Goal: Transaction & Acquisition: Register for event/course

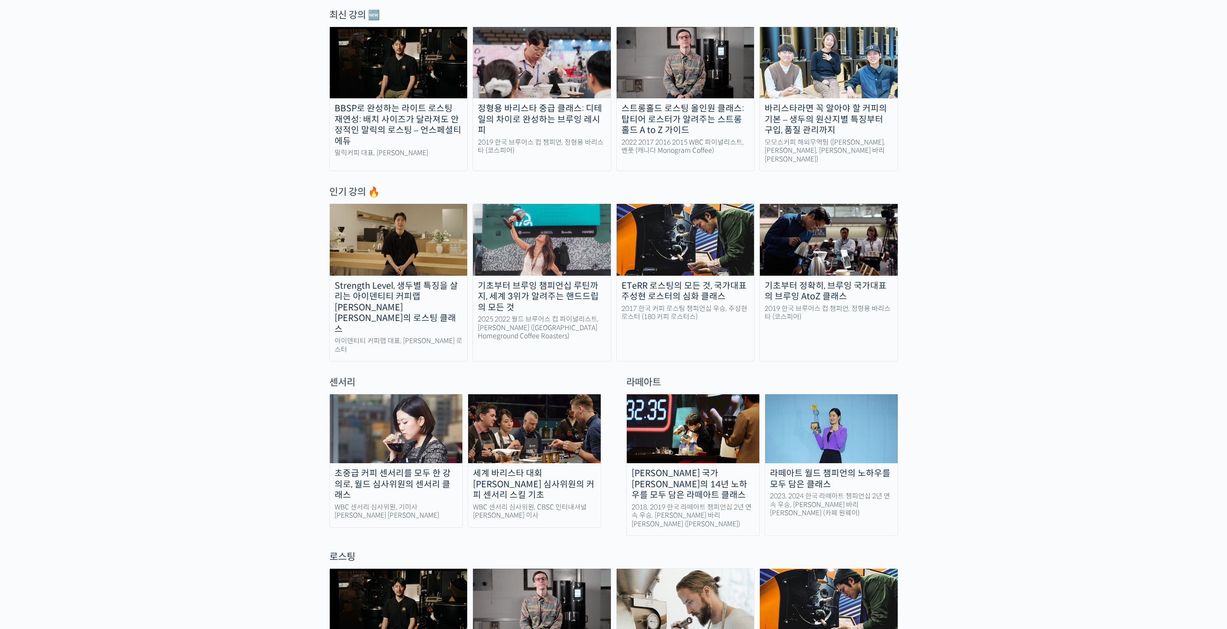
scroll to position [434, 0]
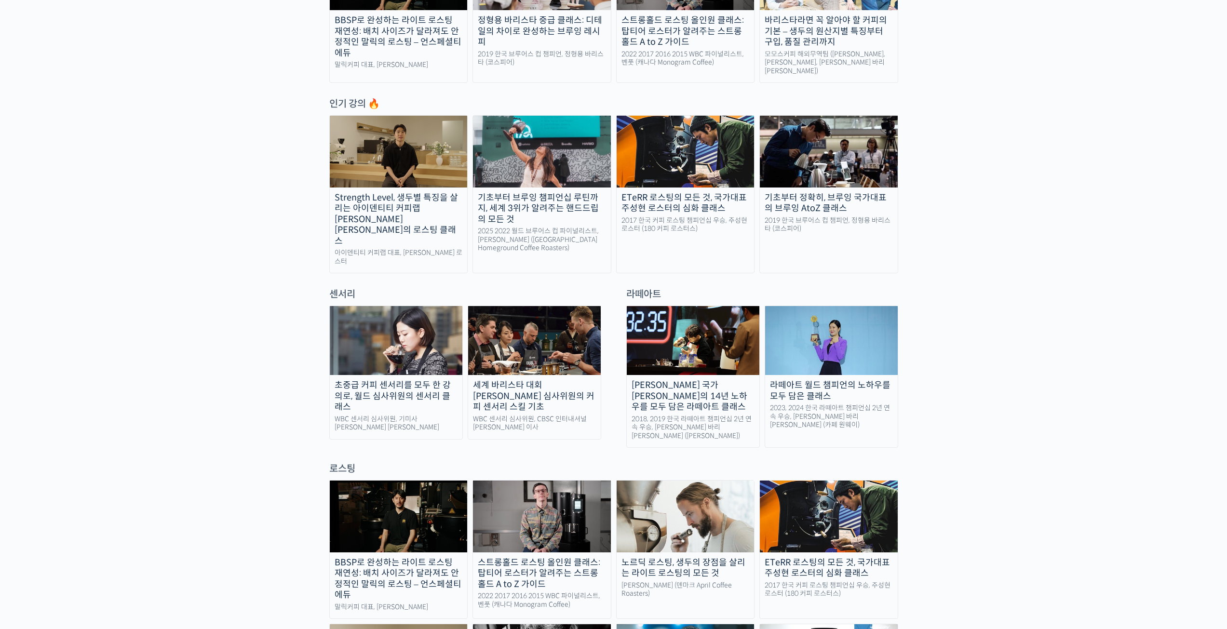
click at [393, 159] on img at bounding box center [399, 151] width 138 height 71
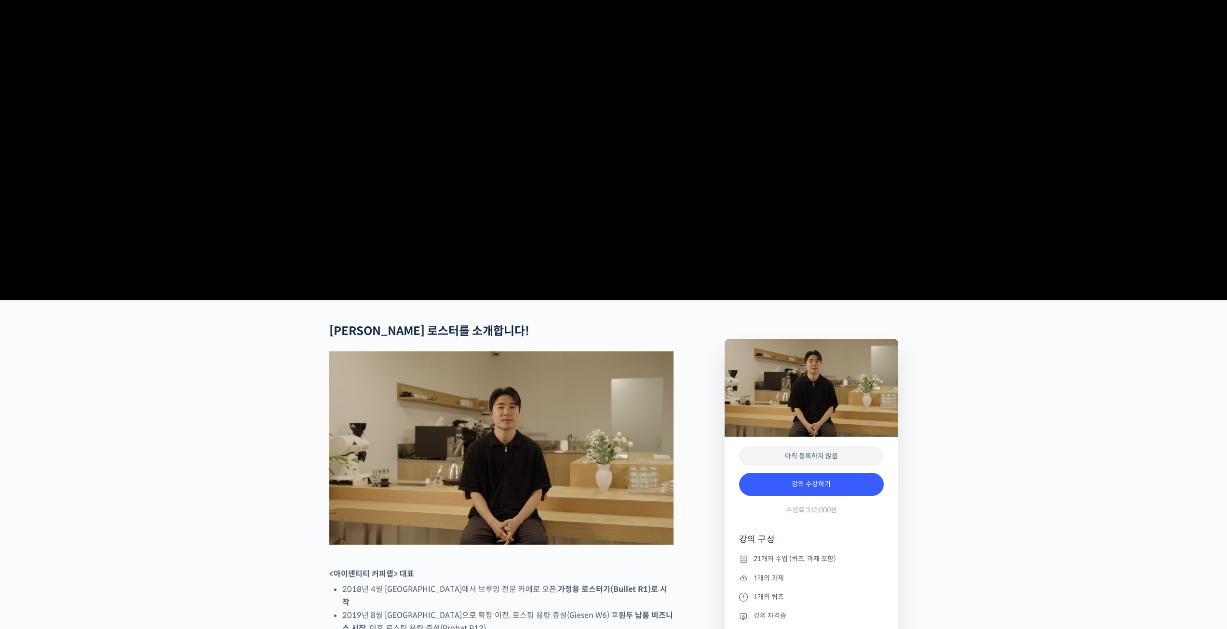
scroll to position [241, 0]
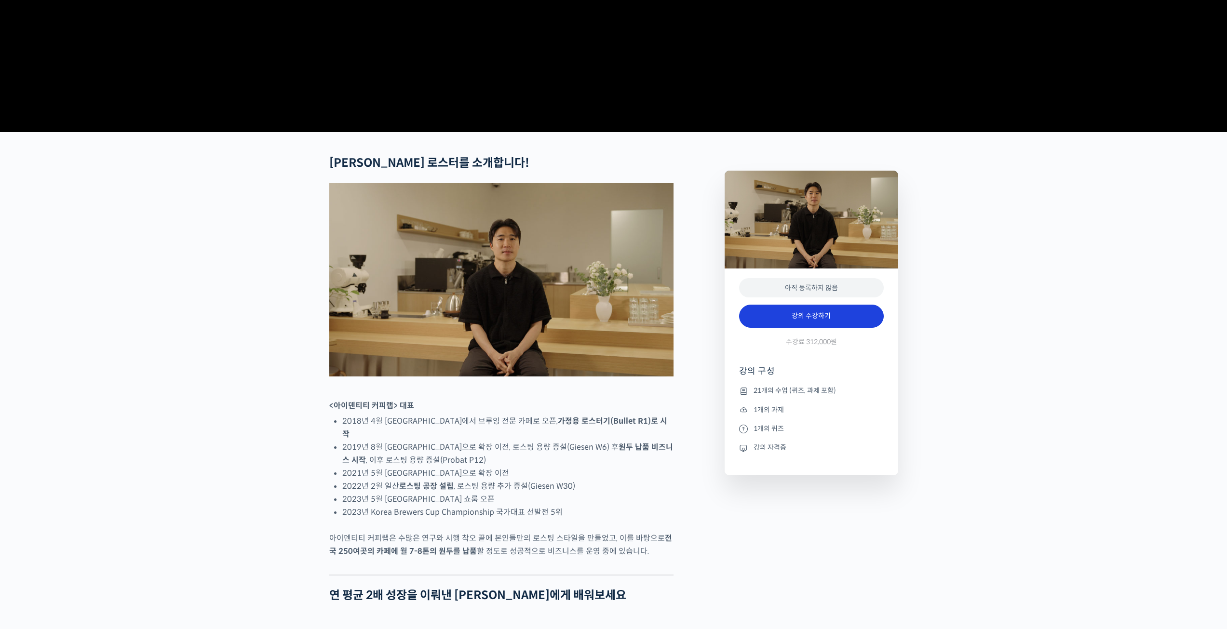
click at [816, 328] on link "강의 수강하기" at bounding box center [811, 316] width 145 height 23
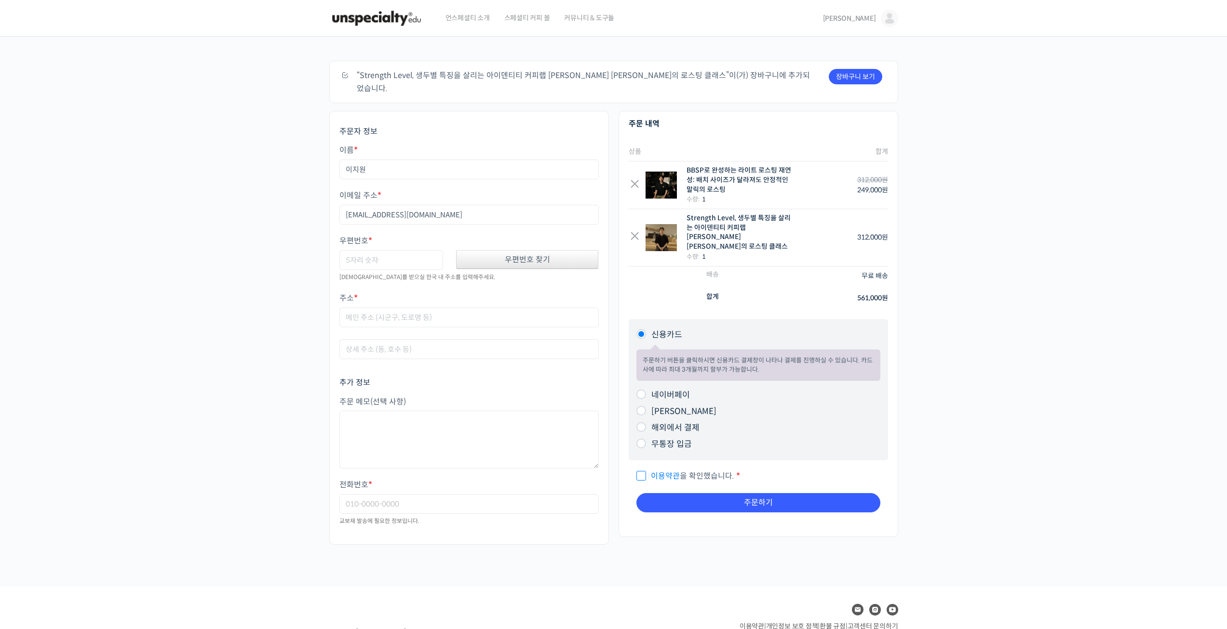
click at [498, 251] on div "우편번호 찾기" at bounding box center [527, 259] width 143 height 19
type input "03983"
type input "서울 마포구 동교로 259"
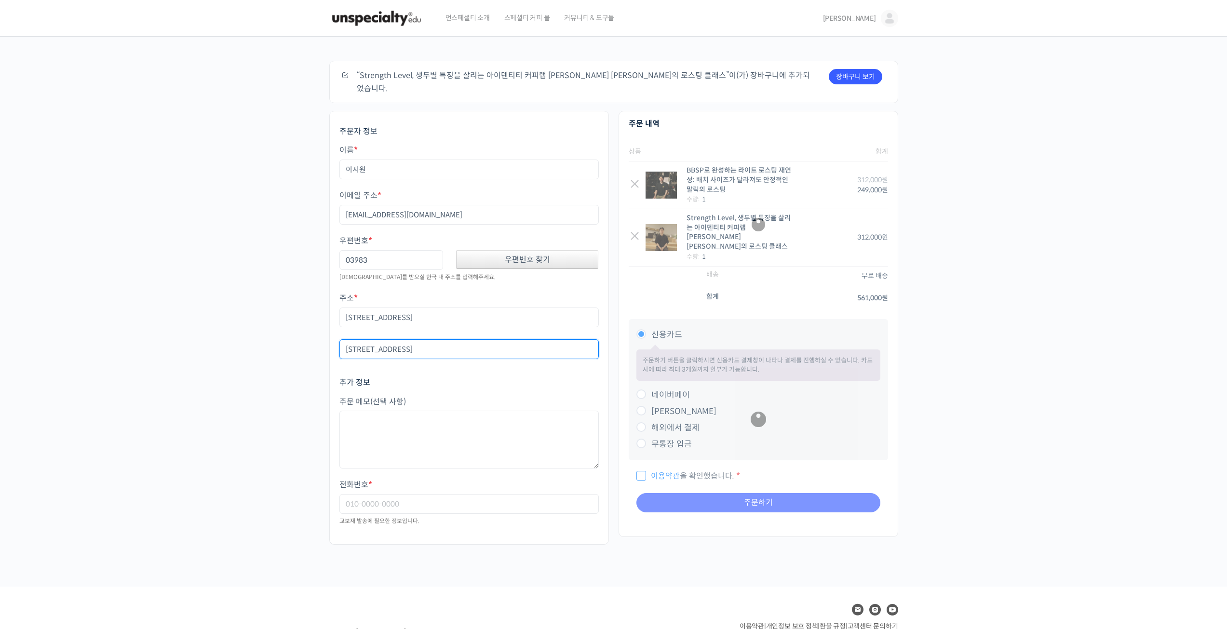
type input "1004빌딩 4층"
click at [461, 441] on textarea "주문 메모 (선택 사항)" at bounding box center [468, 440] width 259 height 58
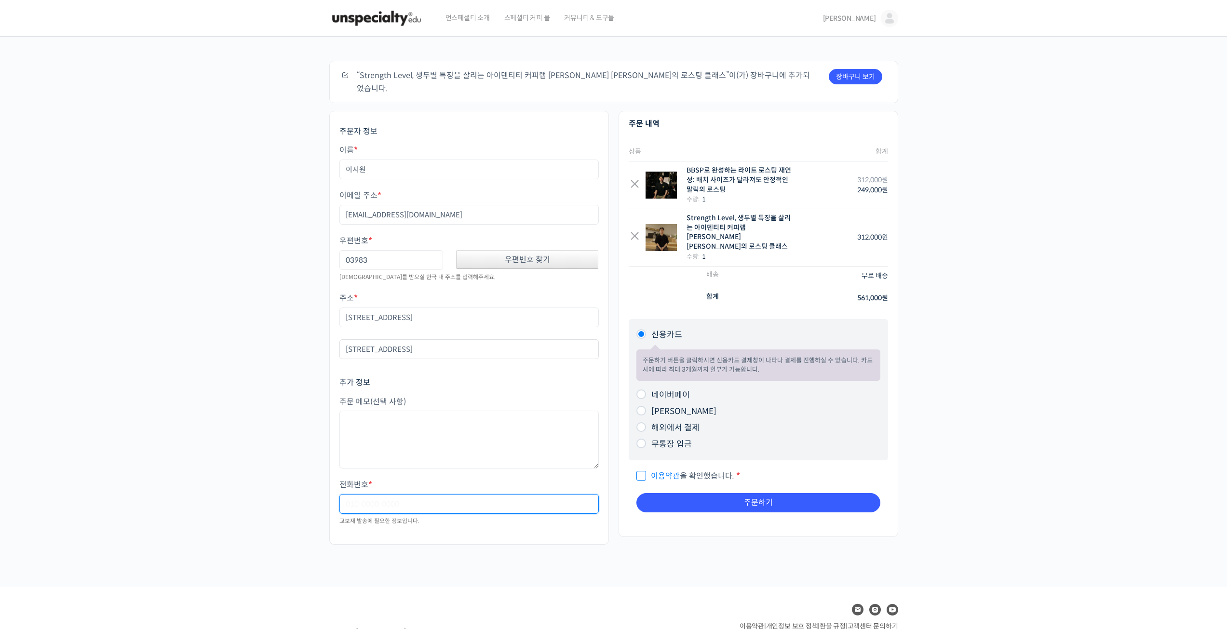
click at [417, 495] on input "전화번호 *" at bounding box center [468, 504] width 259 height 20
click at [1123, 456] on div "주문하기 장바구니 보기 “Strength Level, 생두별 특징을 살리는 아이덴티티 커피랩 윤원균 대표의 로스팅 클래스”이(가) 장바구니에 …" at bounding box center [613, 312] width 1227 height 550
click at [359, 494] on input "01052958632" at bounding box center [468, 504] width 259 height 20
click at [379, 494] on input "010-52958632" at bounding box center [468, 504] width 259 height 20
type input "010-5295-8632"
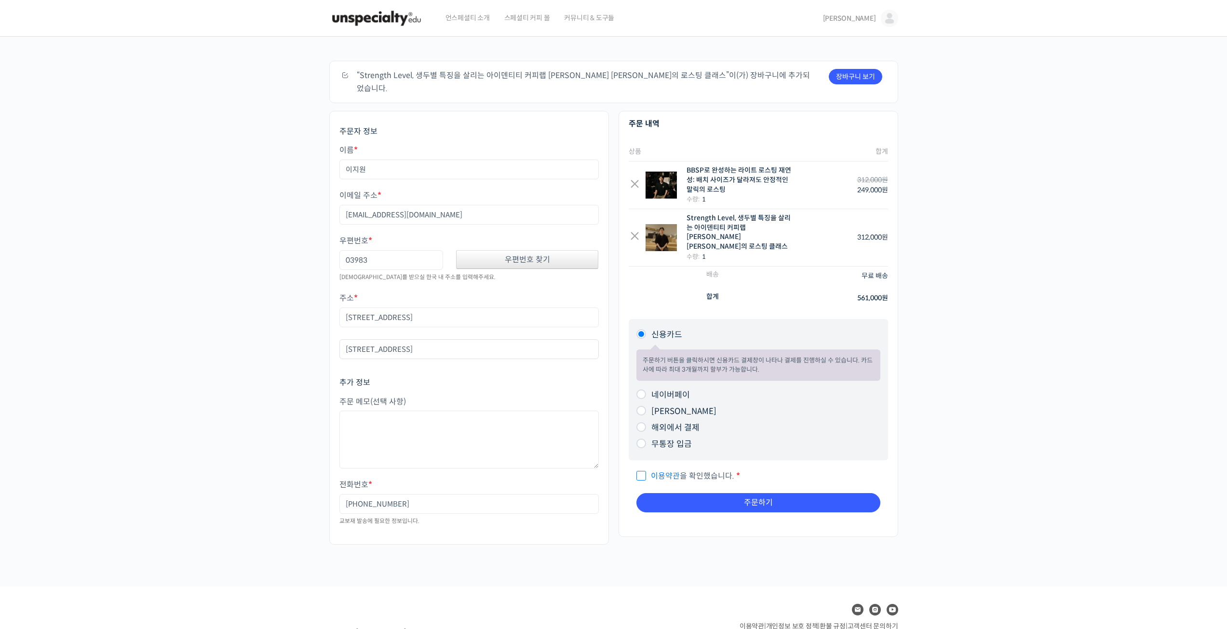
click at [988, 358] on div "주문하기 장바구니 보기 “Strength Level, 생두별 특징을 살리는 아이덴티티 커피랩 윤원균 대표의 로스팅 클래스”이(가) 장바구니에 …" at bounding box center [613, 312] width 1227 height 550
click at [637, 179] on link "×" at bounding box center [635, 185] width 12 height 12
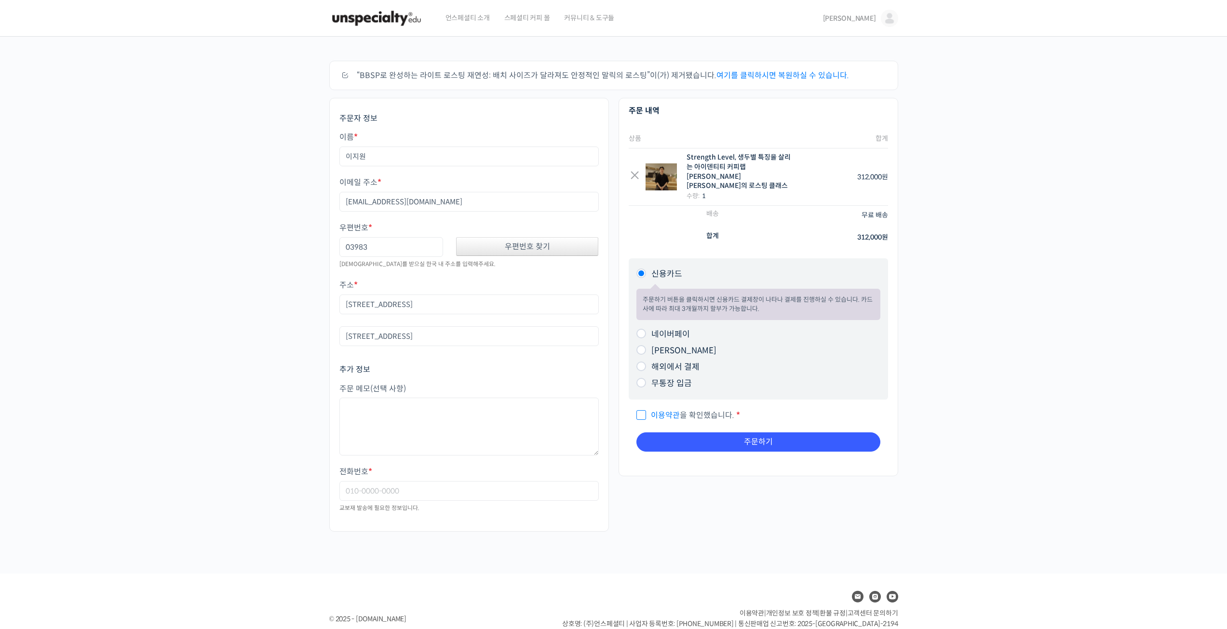
click at [641, 408] on input "이용약관 을 확인했습니다. *" at bounding box center [640, 411] width 6 height 6
checkbox input "true"
click at [643, 330] on li "네이버페이 주문하기 버튼을 클릭하시면 네이버페이 결제창이 나타나 결제를 진행하실 수 있습니다." at bounding box center [759, 334] width 244 height 16
click at [641, 329] on input "네이버페이" at bounding box center [642, 334] width 10 height 10
radio input "true"
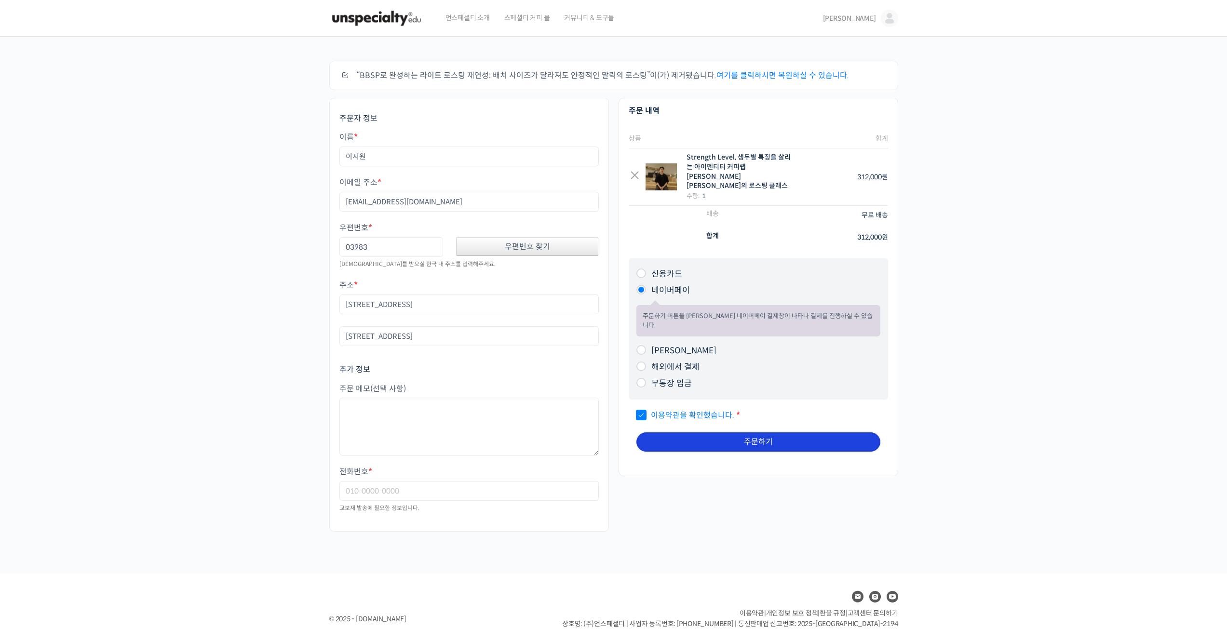
click at [755, 433] on button "주문하기" at bounding box center [759, 442] width 244 height 19
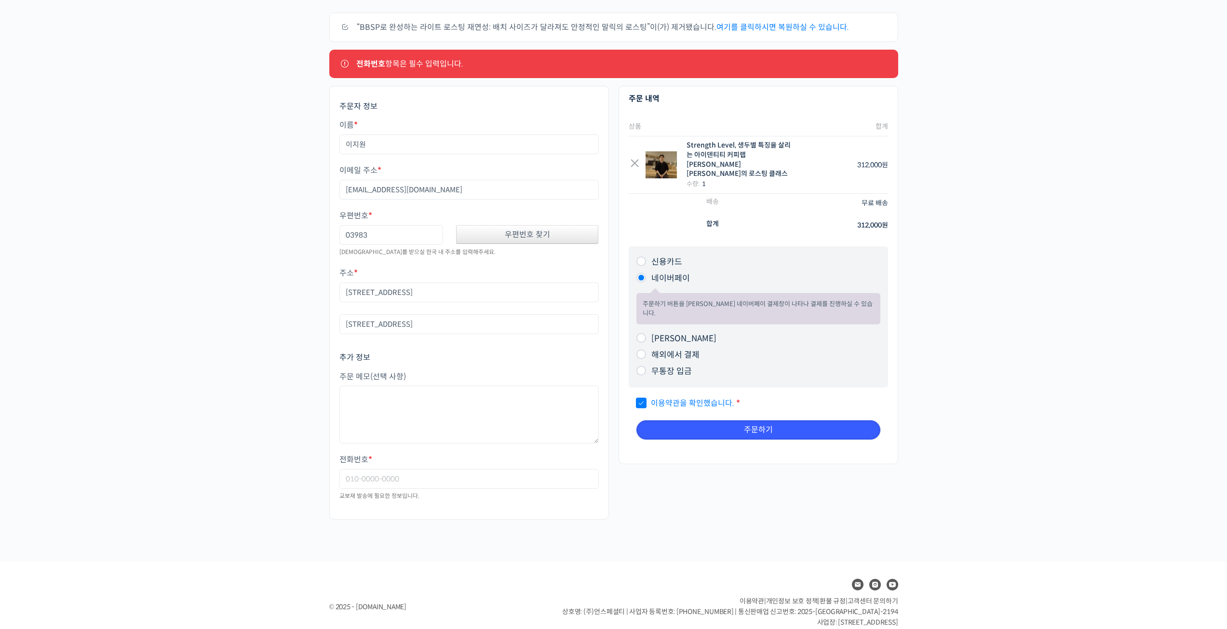
scroll to position [50, 0]
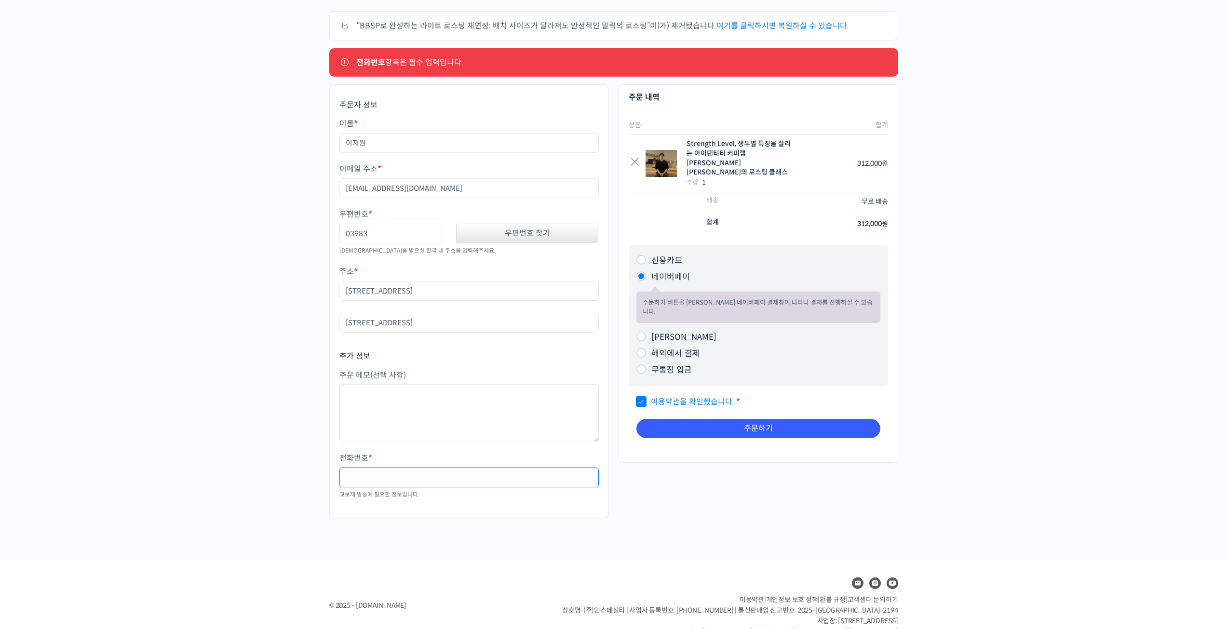
click at [400, 483] on input "전화번호 *" at bounding box center [468, 478] width 259 height 20
type input "01052958632"
click at [691, 509] on div "주문자 정보 이름 * 이지원 이메일 주소 * easyone00@gmail.com 우편번호 * 03983 우편번호 찾기 교보재를 받으실 한국 내…" at bounding box center [614, 306] width 579 height 444
click at [728, 419] on button "주문하기" at bounding box center [759, 428] width 244 height 19
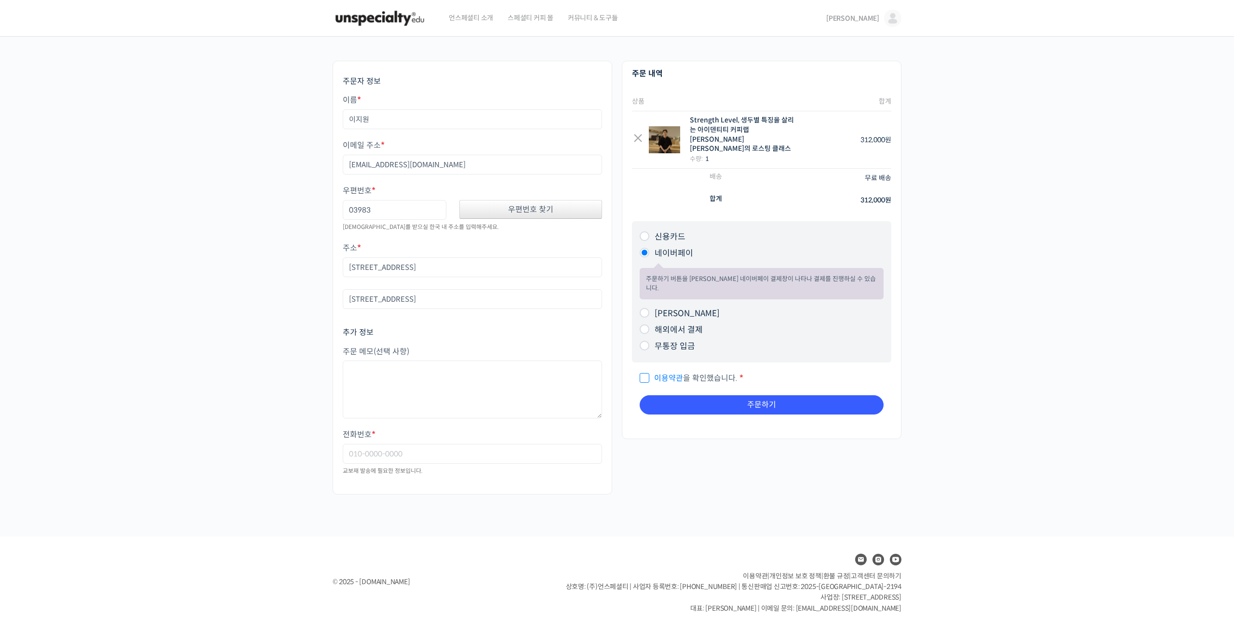
click at [376, 477] on p "전화번호 * 교보재 발송에 필요한 정보입니다." at bounding box center [472, 453] width 259 height 48
click at [380, 457] on input "전화번호 *" at bounding box center [472, 454] width 259 height 20
type input "01052958632"
click at [645, 371] on input "이용약관 을 확인했습니다. *" at bounding box center [643, 374] width 6 height 6
checkbox input "true"
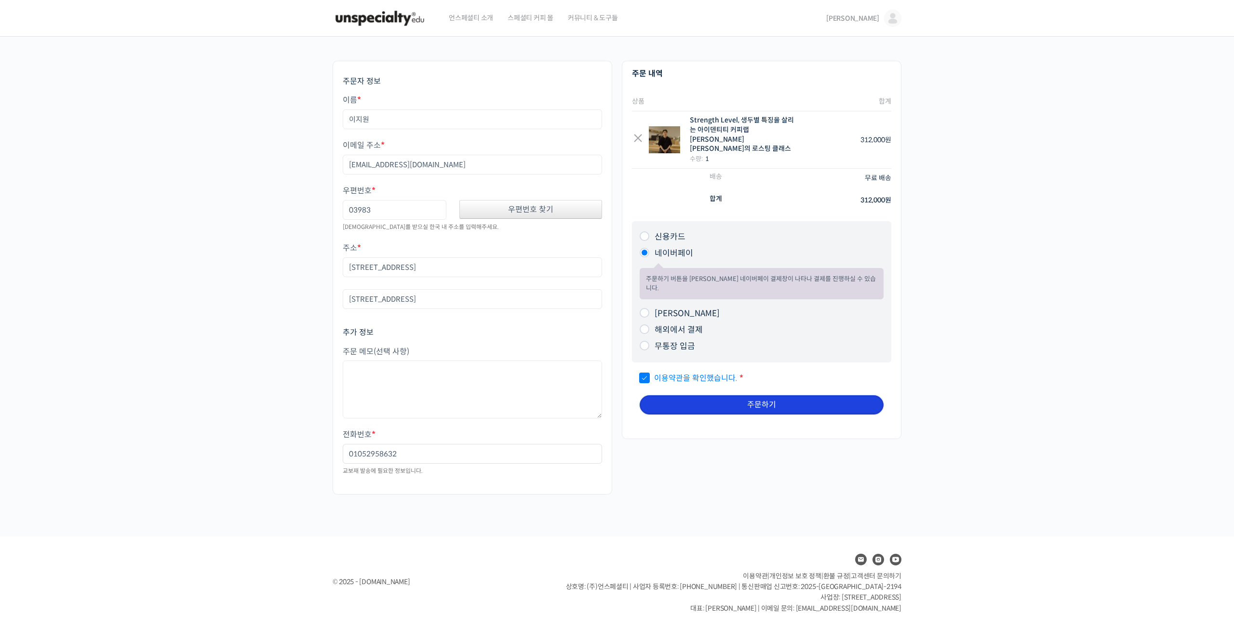
click at [695, 395] on button "주문하기" at bounding box center [762, 404] width 244 height 19
click at [646, 373] on span "이용약관 을 확인했습니다." at bounding box center [689, 378] width 98 height 10
click at [646, 371] on input "이용약관 을 확인했습니다. *" at bounding box center [643, 374] width 6 height 6
checkbox input "true"
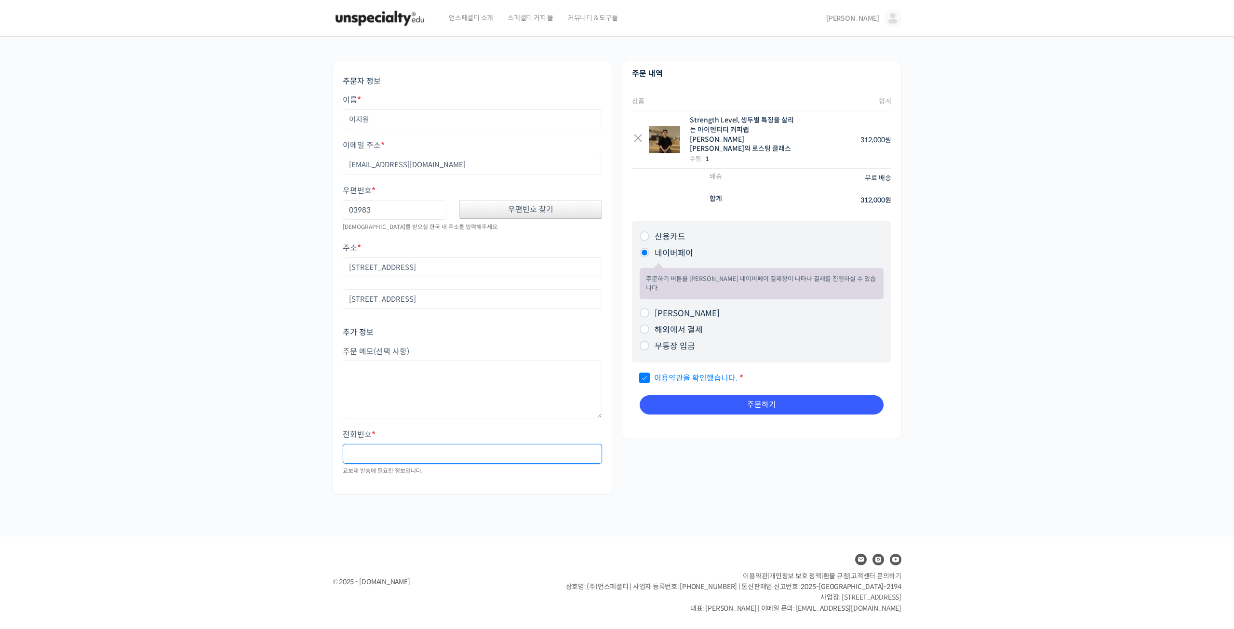
click at [397, 451] on input "전화번호 *" at bounding box center [472, 454] width 259 height 20
type input "01052958632"
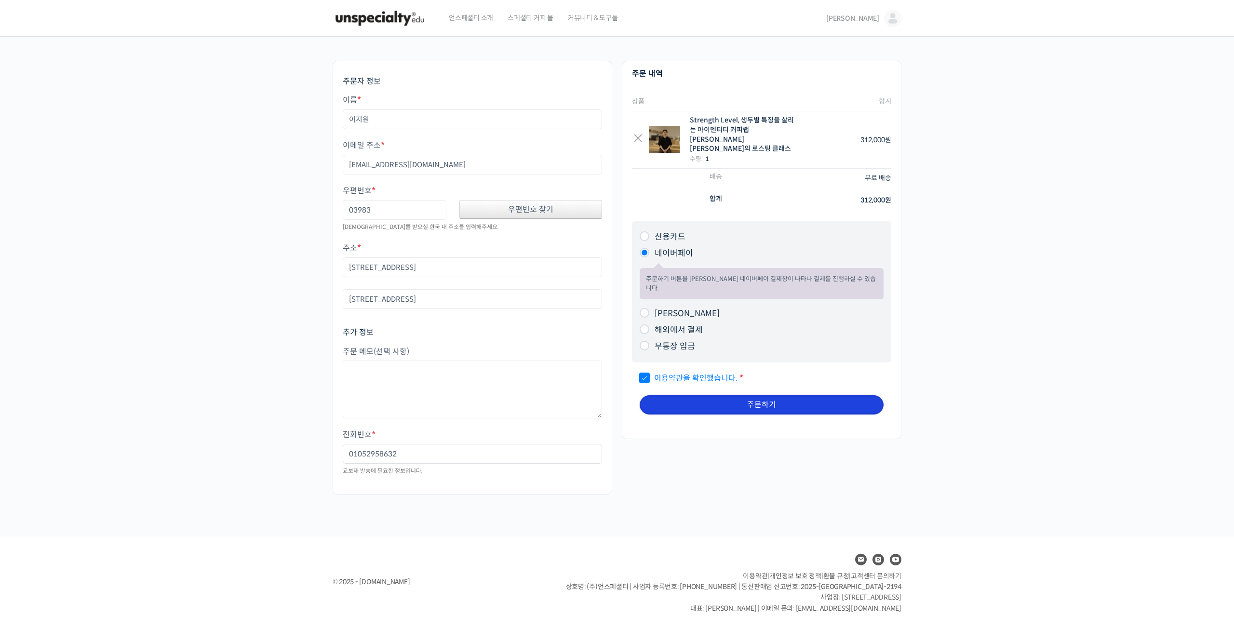
click at [739, 395] on button "주문하기" at bounding box center [762, 404] width 244 height 19
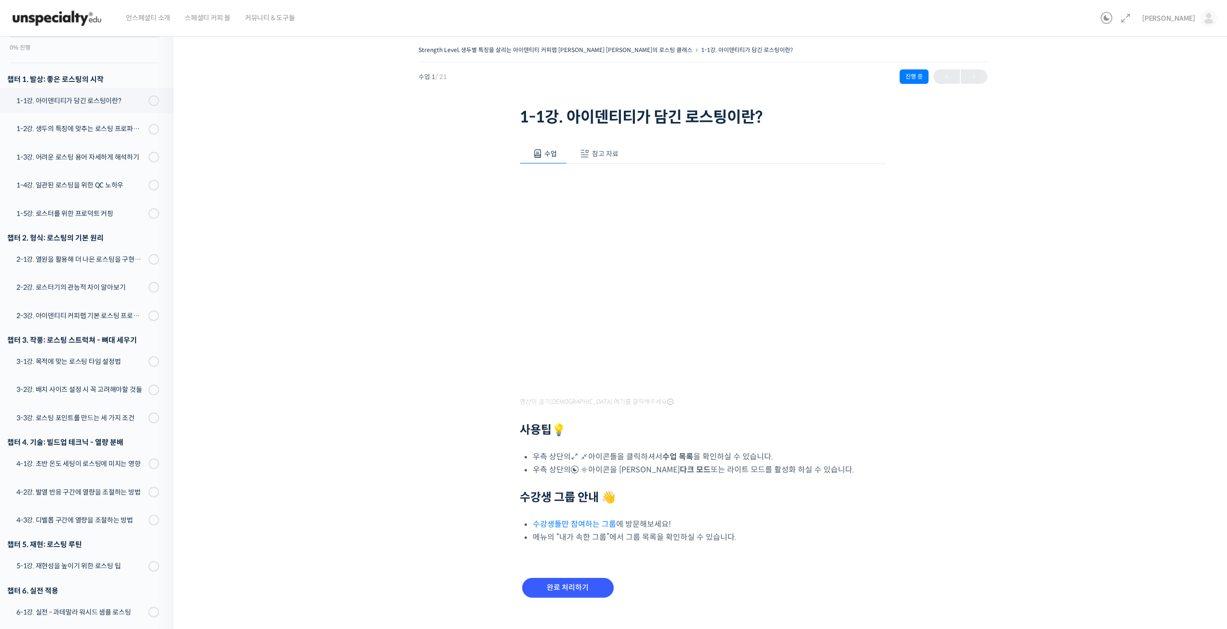
scroll to position [138, 0]
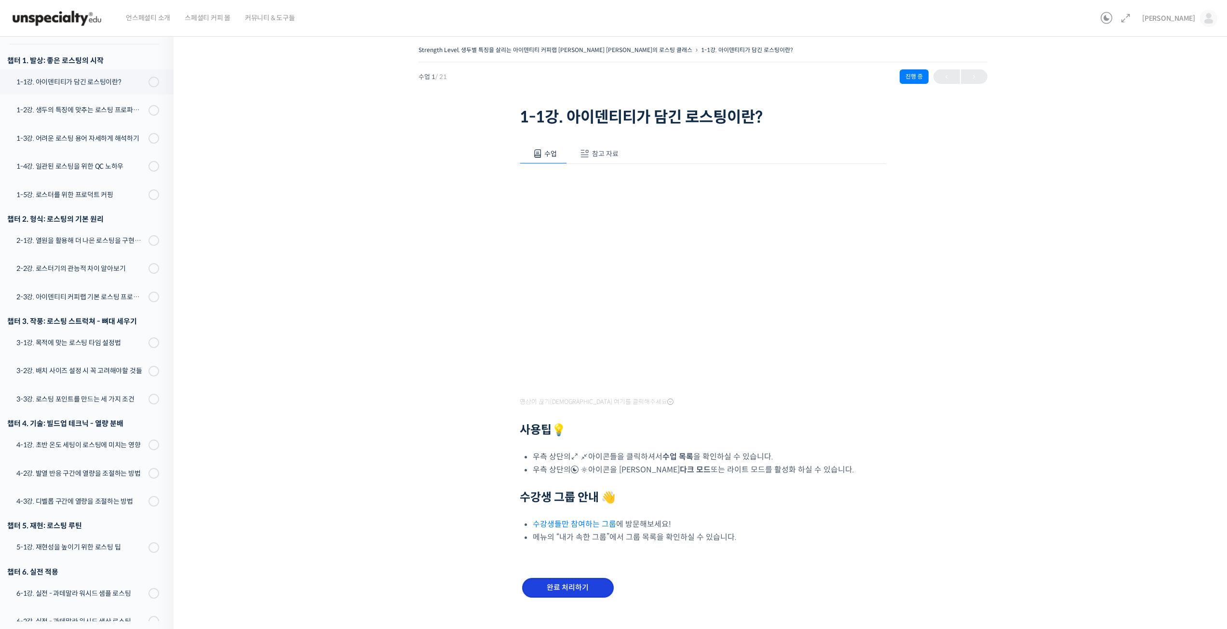
click at [562, 586] on input "완료 처리하기" at bounding box center [568, 588] width 92 height 20
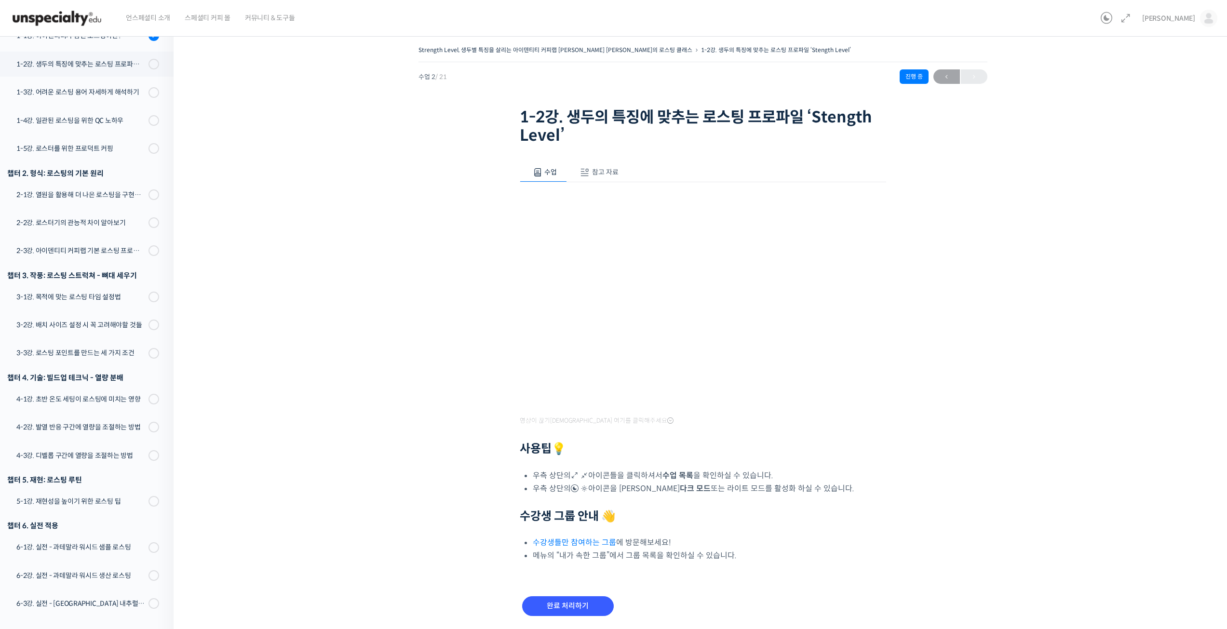
scroll to position [185, 0]
click at [583, 605] on input "완료 처리하기" at bounding box center [568, 607] width 92 height 20
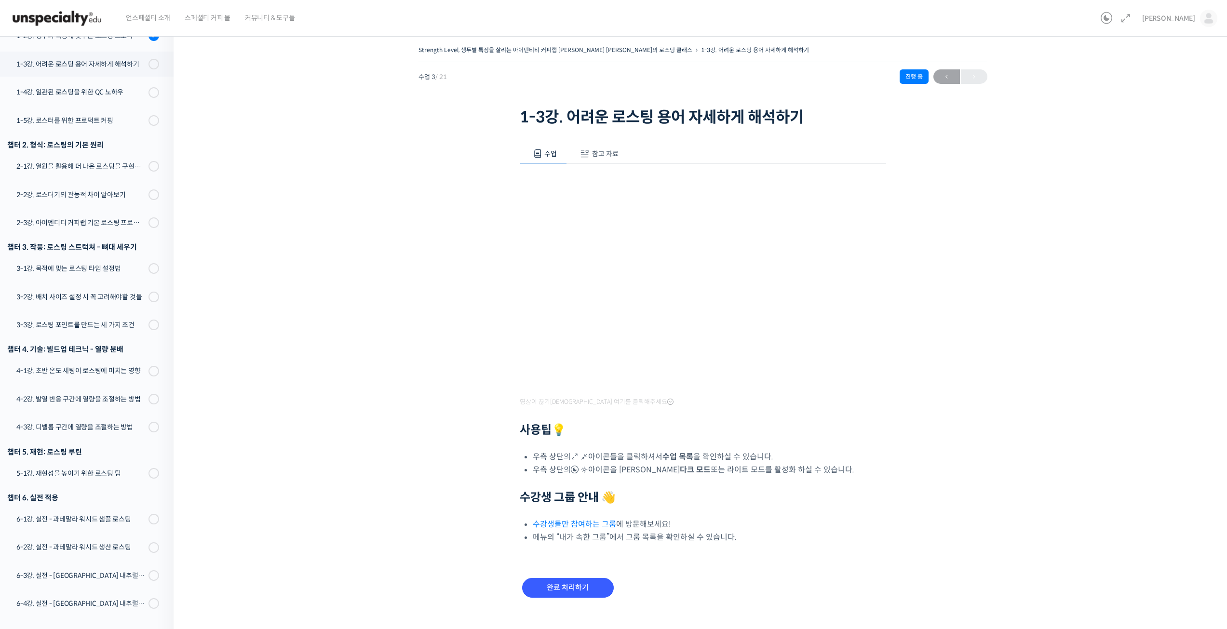
scroll to position [210, 0]
click at [602, 152] on span "참고 자료" at bounding box center [605, 153] width 27 height 9
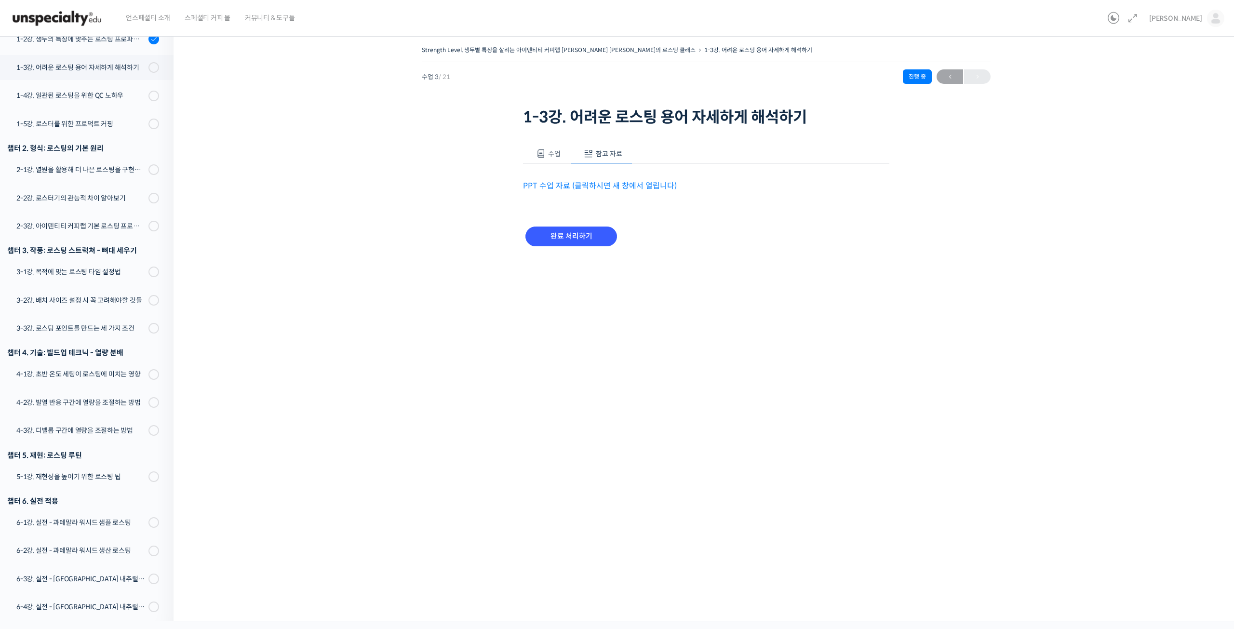
click at [589, 185] on link "PPT 수업 자료 (클릭하시면 새 창에서 열립니다)" at bounding box center [600, 186] width 154 height 10
click at [549, 152] on span "수업" at bounding box center [554, 153] width 13 height 9
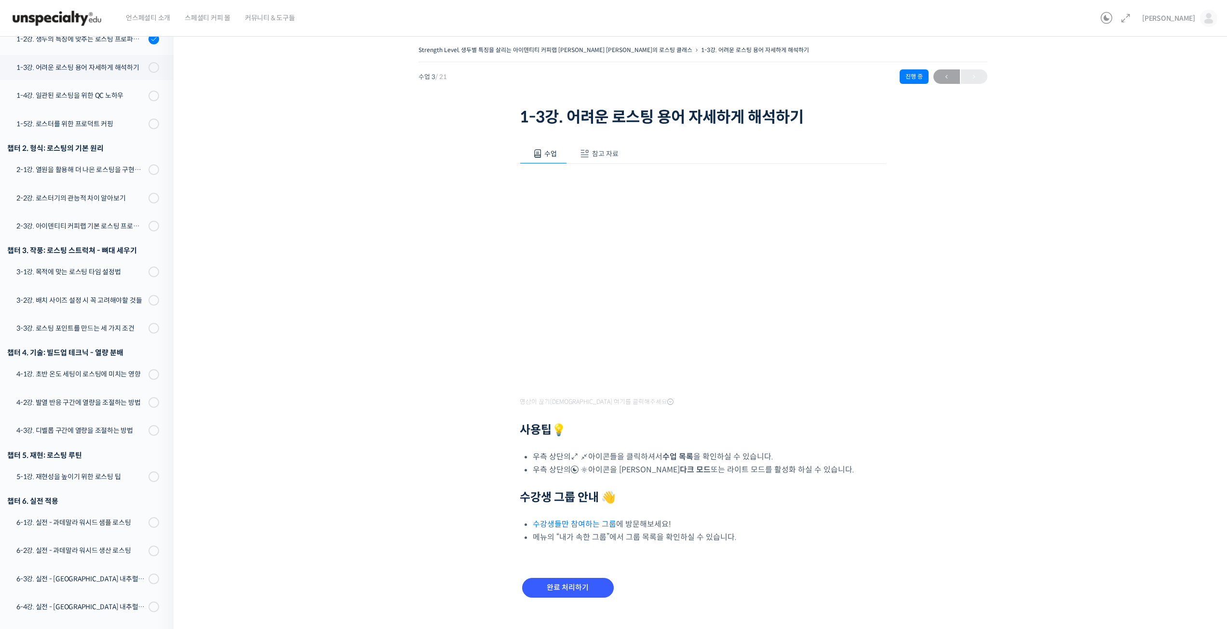
scroll to position [14, 0]
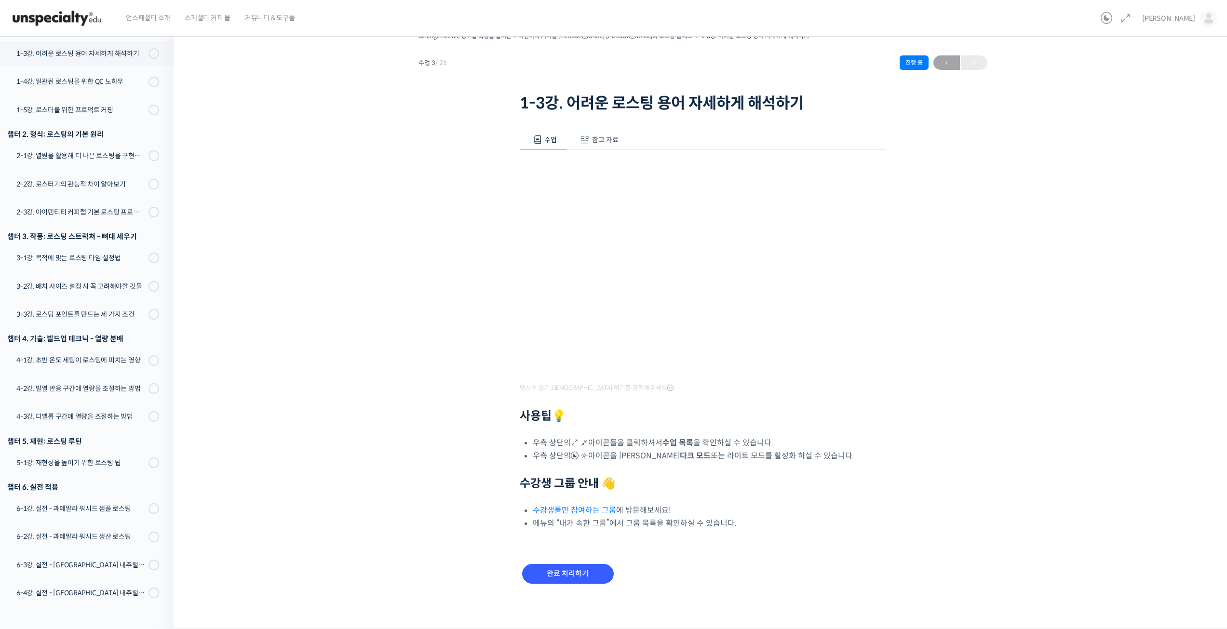
click at [583, 509] on link "수강생들만 참여하는 그룹" at bounding box center [574, 510] width 83 height 10
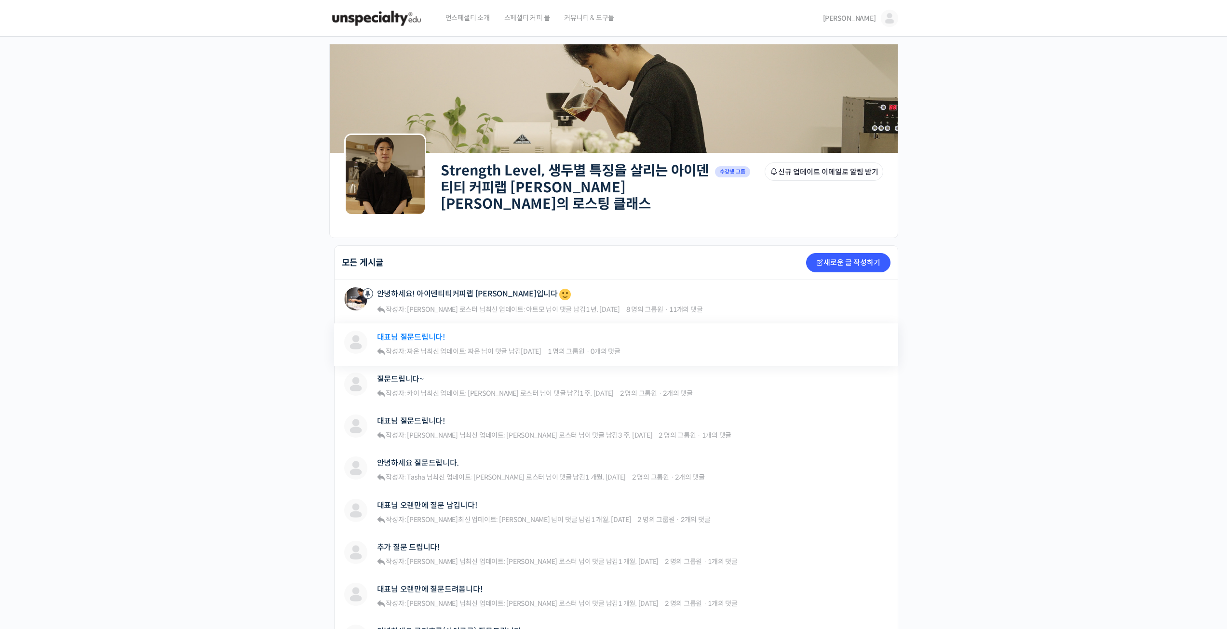
click at [425, 333] on link "대표님 질문드립니다!" at bounding box center [411, 337] width 68 height 9
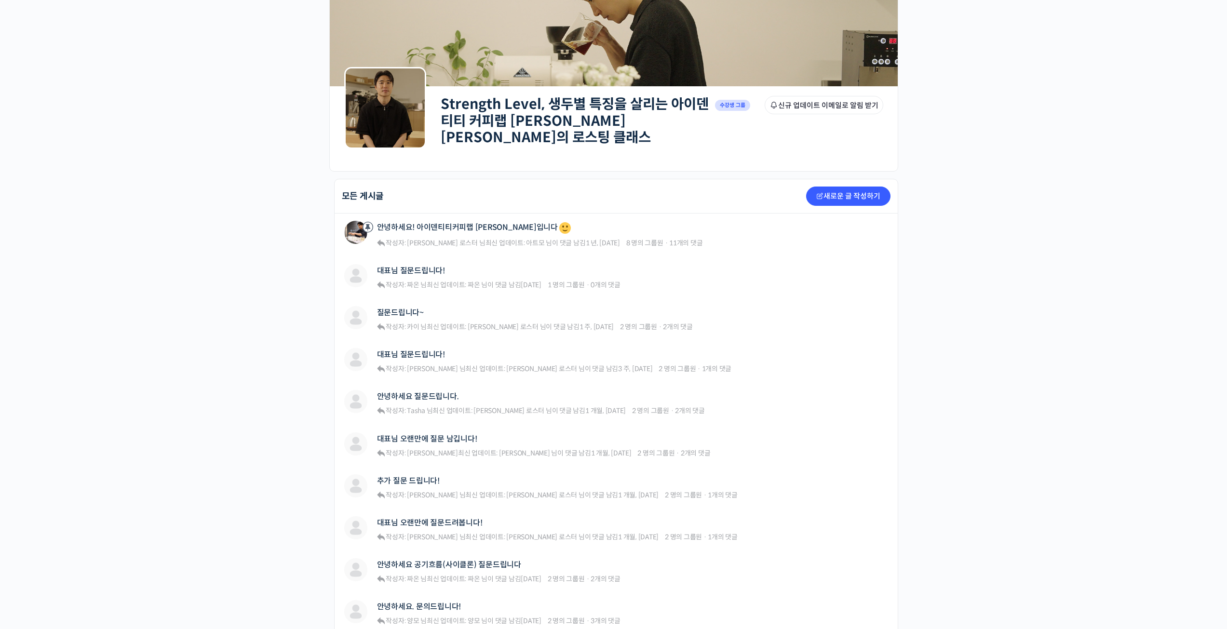
scroll to position [96, 0]
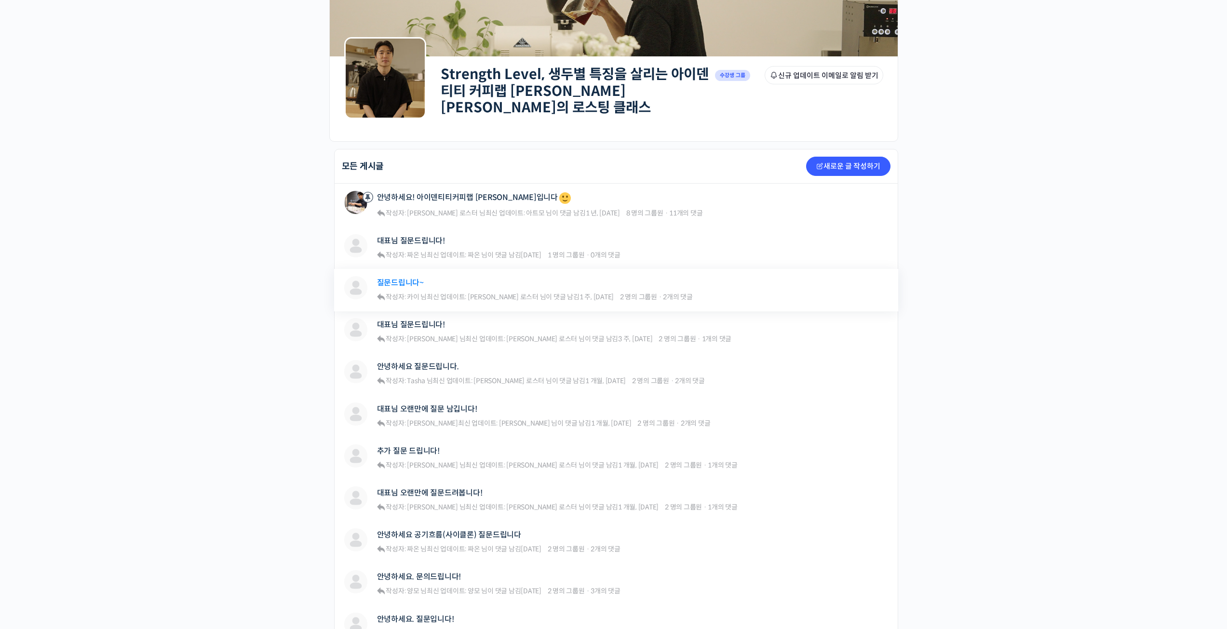
click at [396, 283] on link "질문드립니다~" at bounding box center [400, 282] width 47 height 9
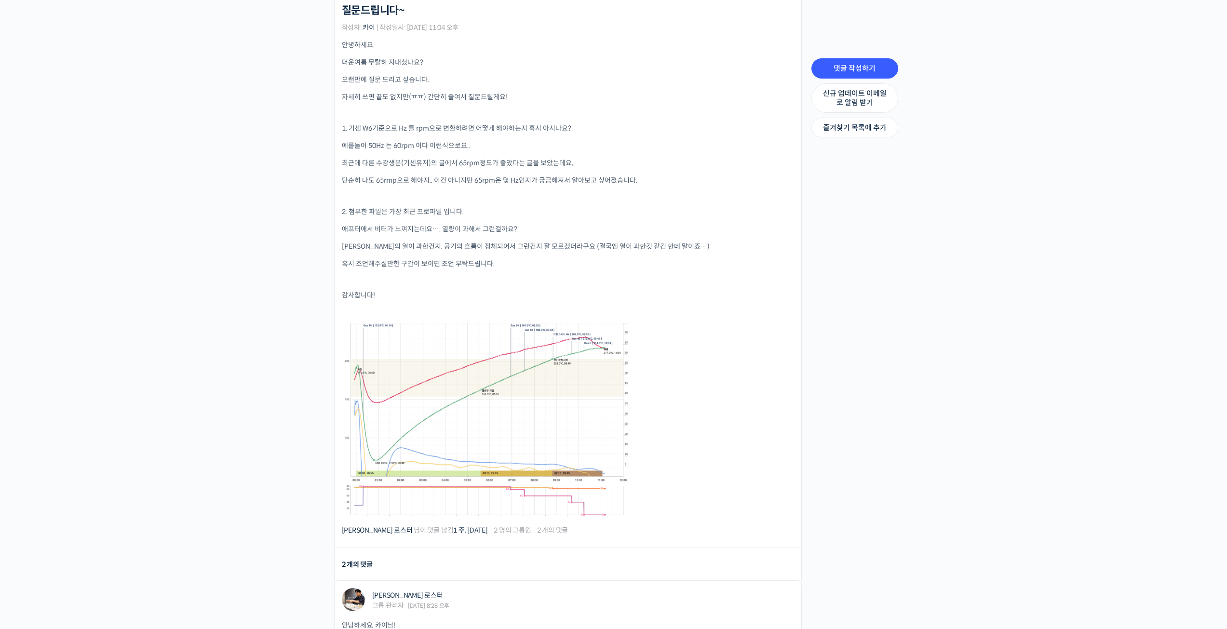
scroll to position [289, 0]
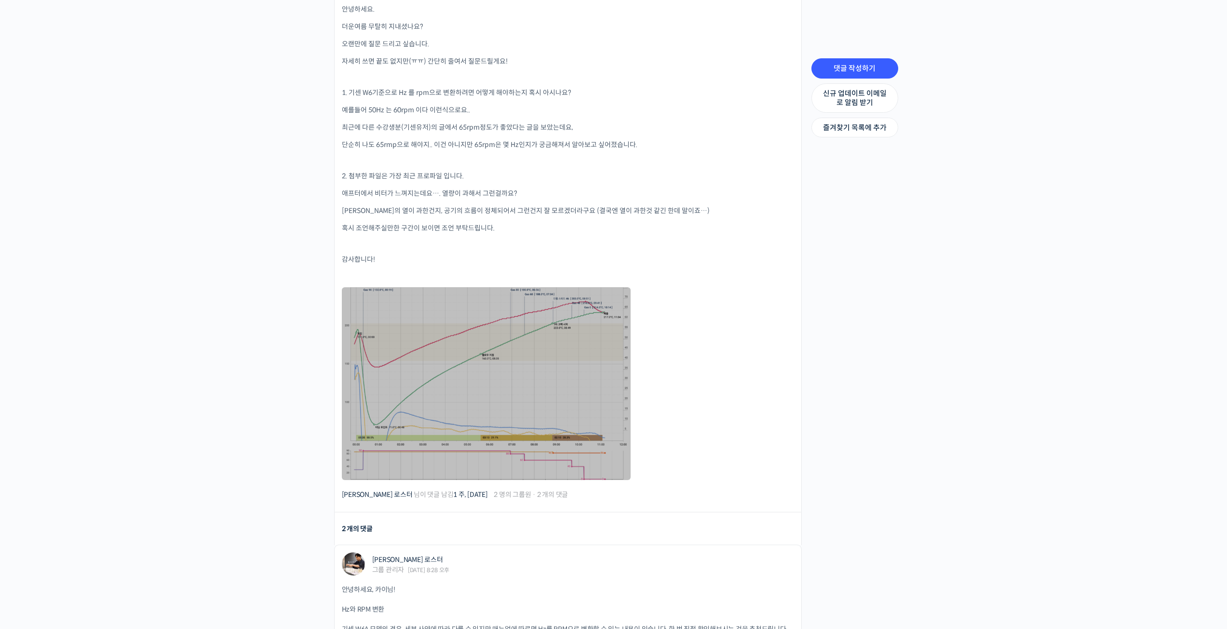
click at [575, 393] on link at bounding box center [486, 383] width 289 height 193
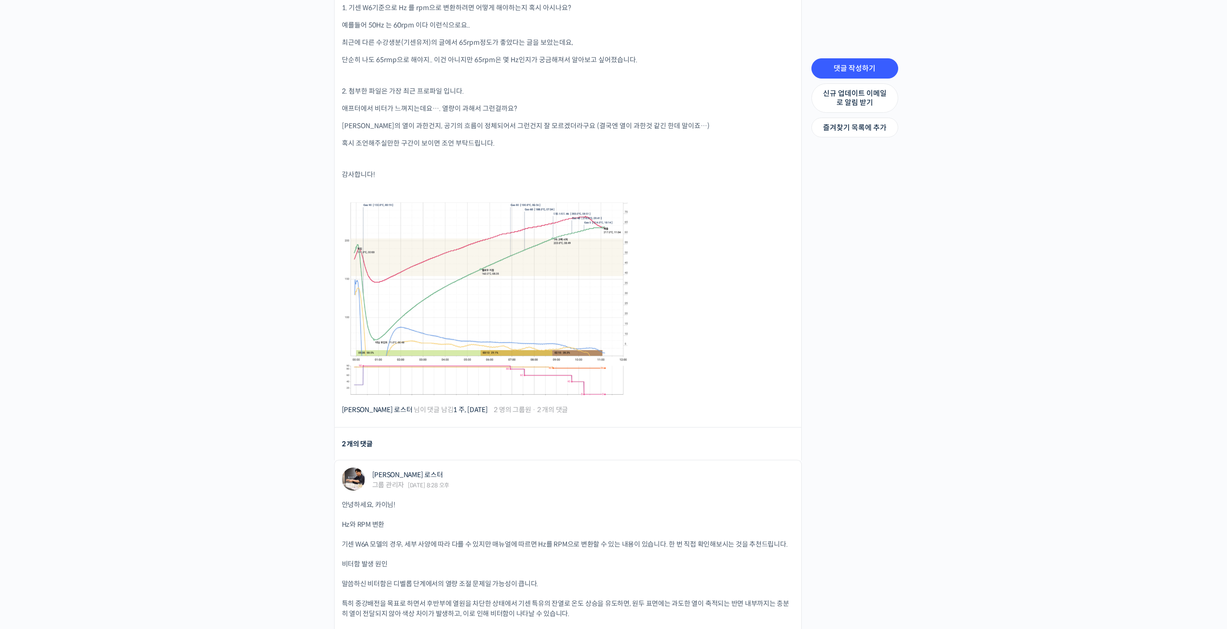
scroll to position [482, 0]
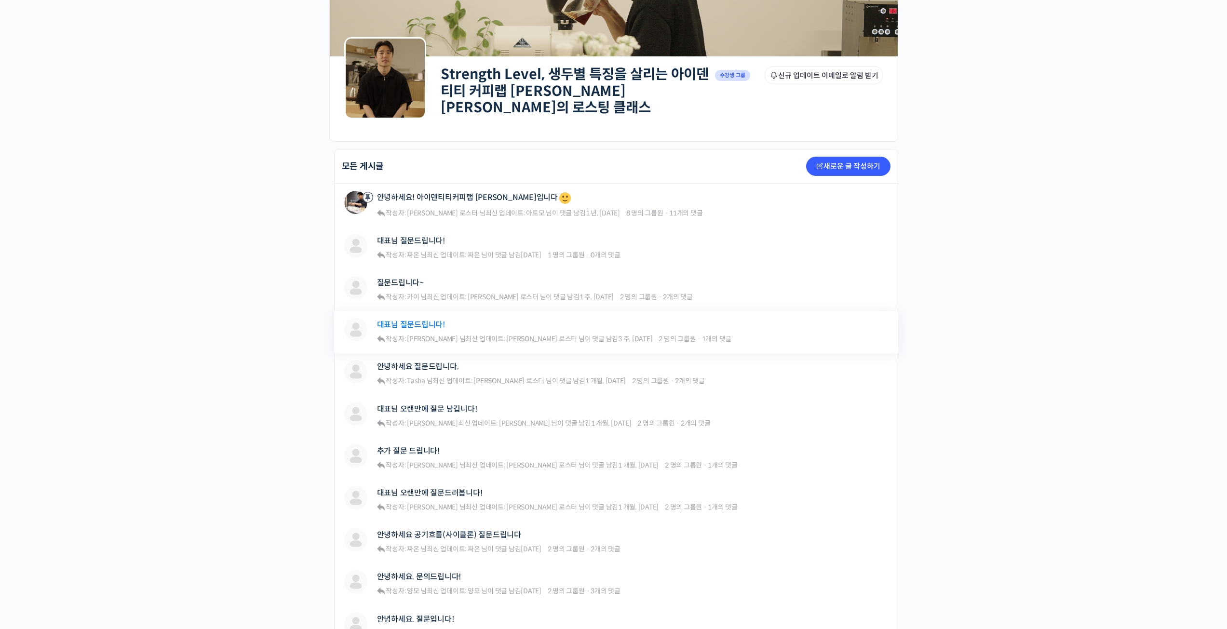
click at [389, 320] on link "대표님 질문드립니다!" at bounding box center [411, 324] width 68 height 9
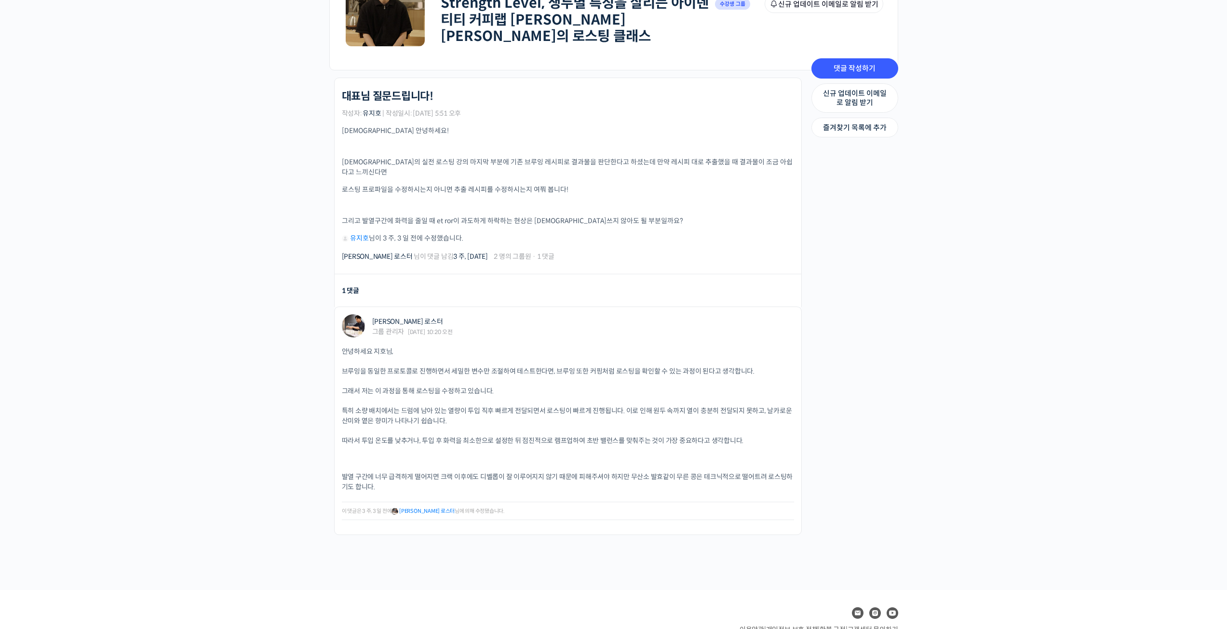
scroll to position [205, 0]
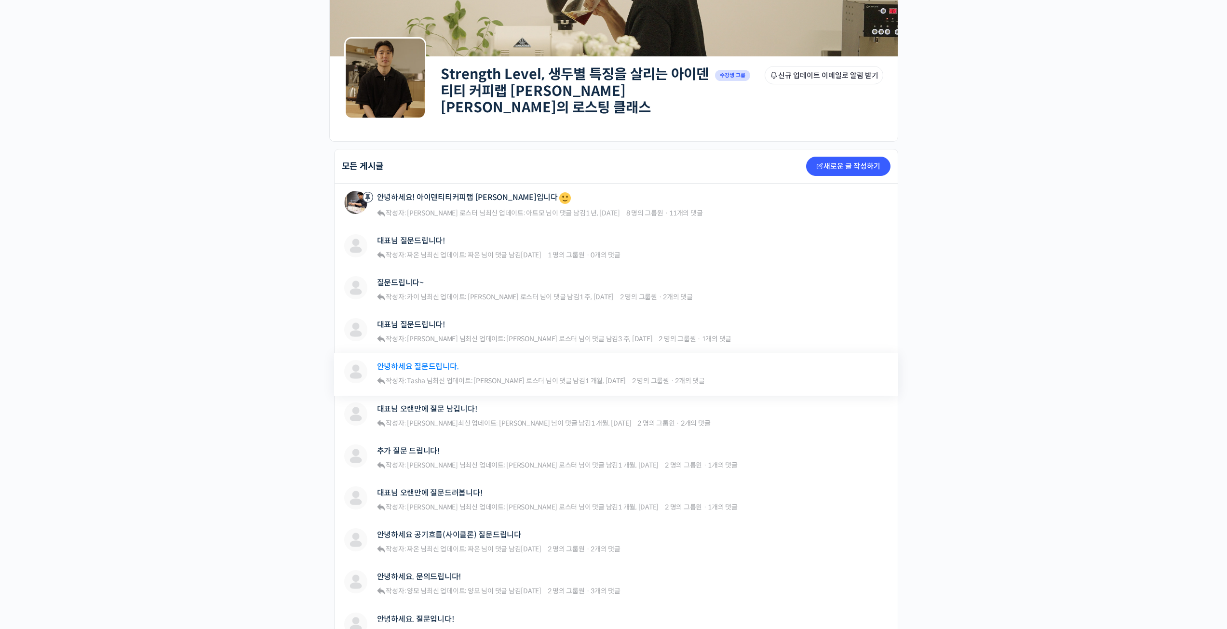
click at [449, 366] on link "안녕하세요 질문드립니다." at bounding box center [418, 366] width 82 height 9
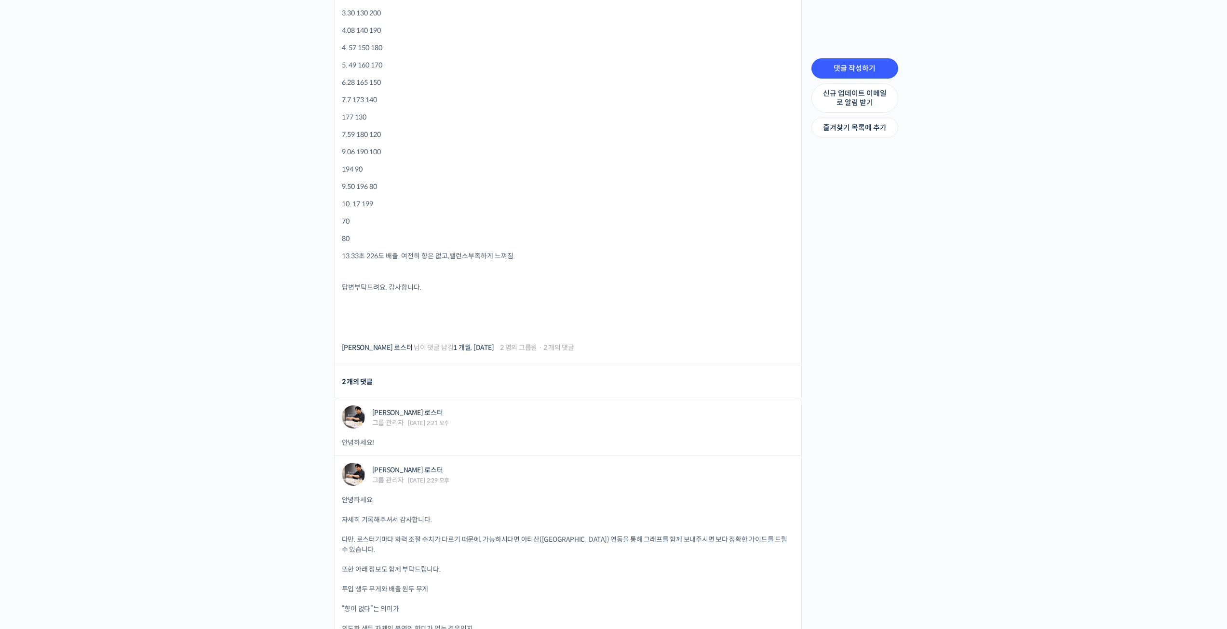
scroll to position [1013, 0]
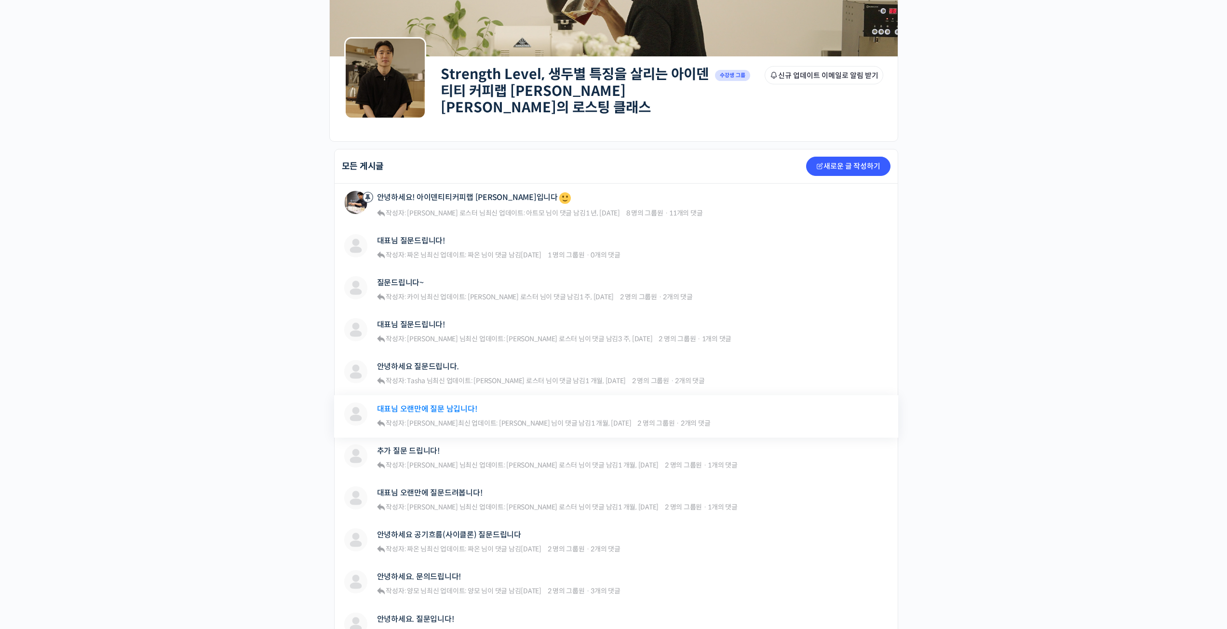
click at [446, 408] on link "대표님 오랜만에 질문 남깁니다!" at bounding box center [427, 409] width 100 height 9
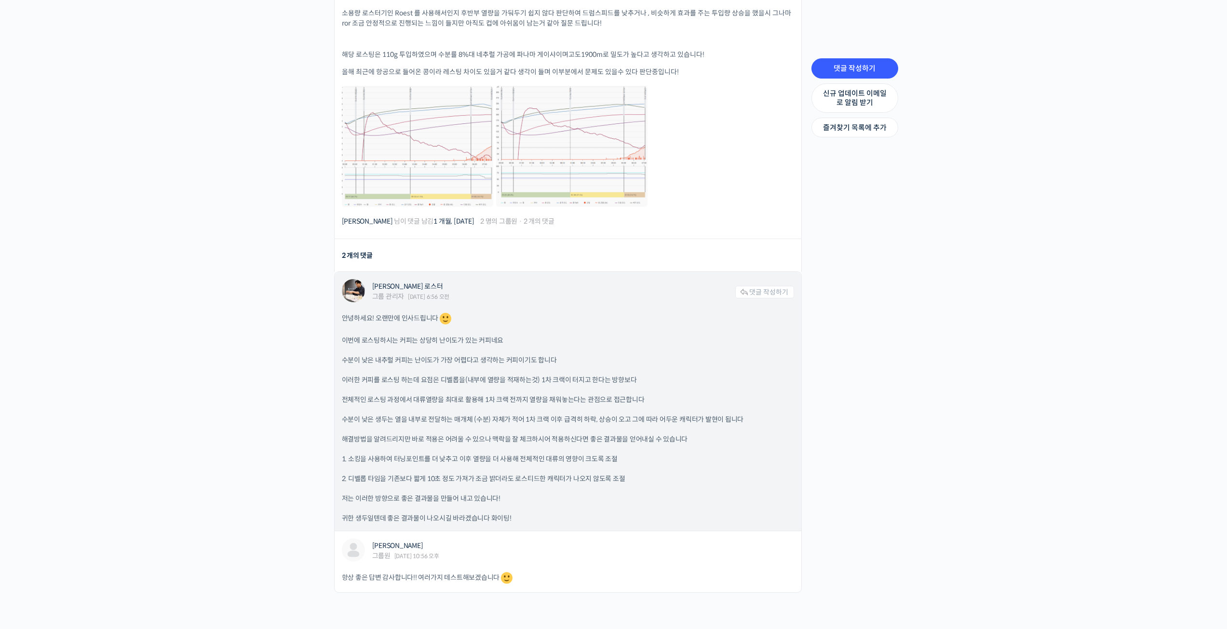
scroll to position [434, 0]
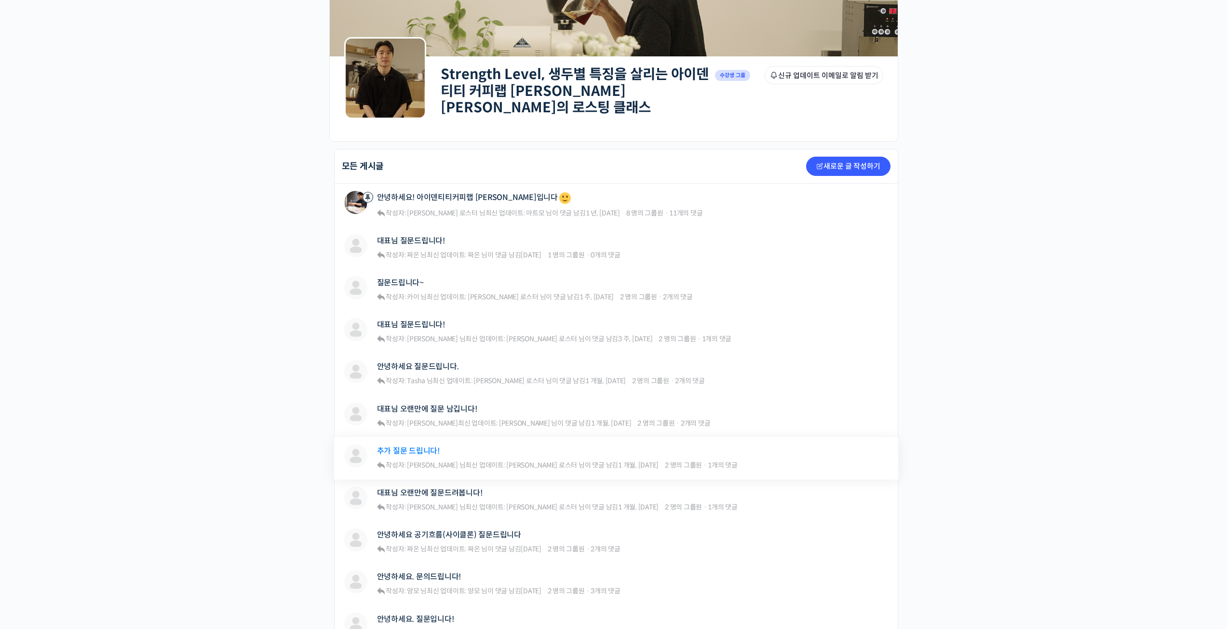
click at [422, 447] on link "추가 질문 드립니다!" at bounding box center [408, 451] width 63 height 9
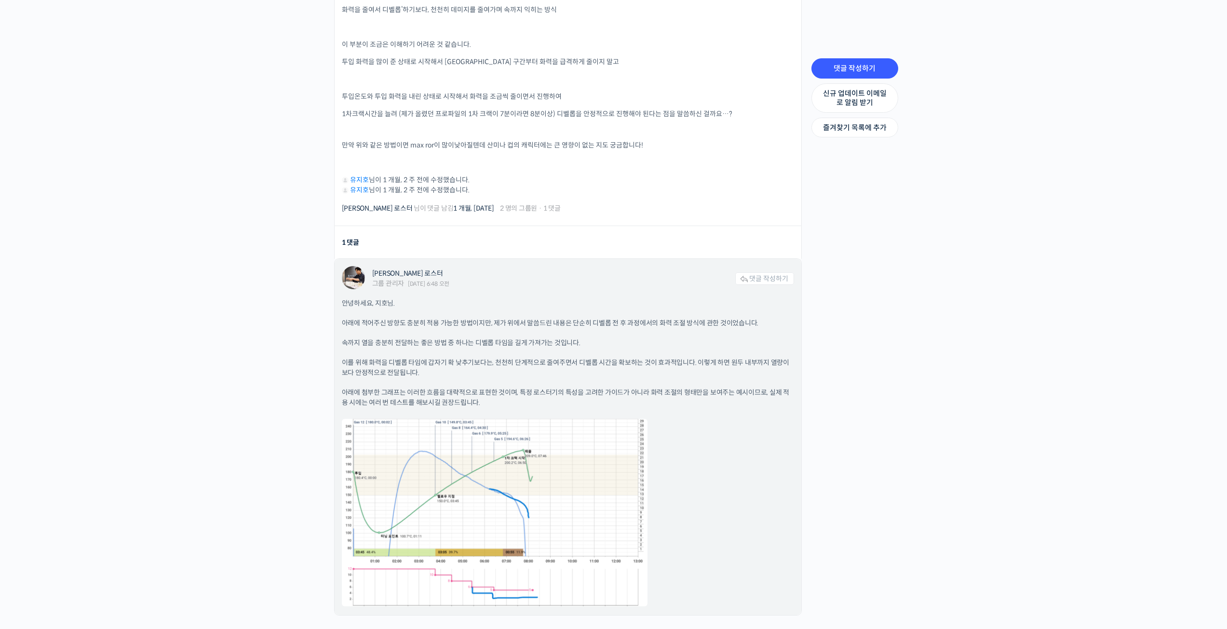
scroll to position [386, 0]
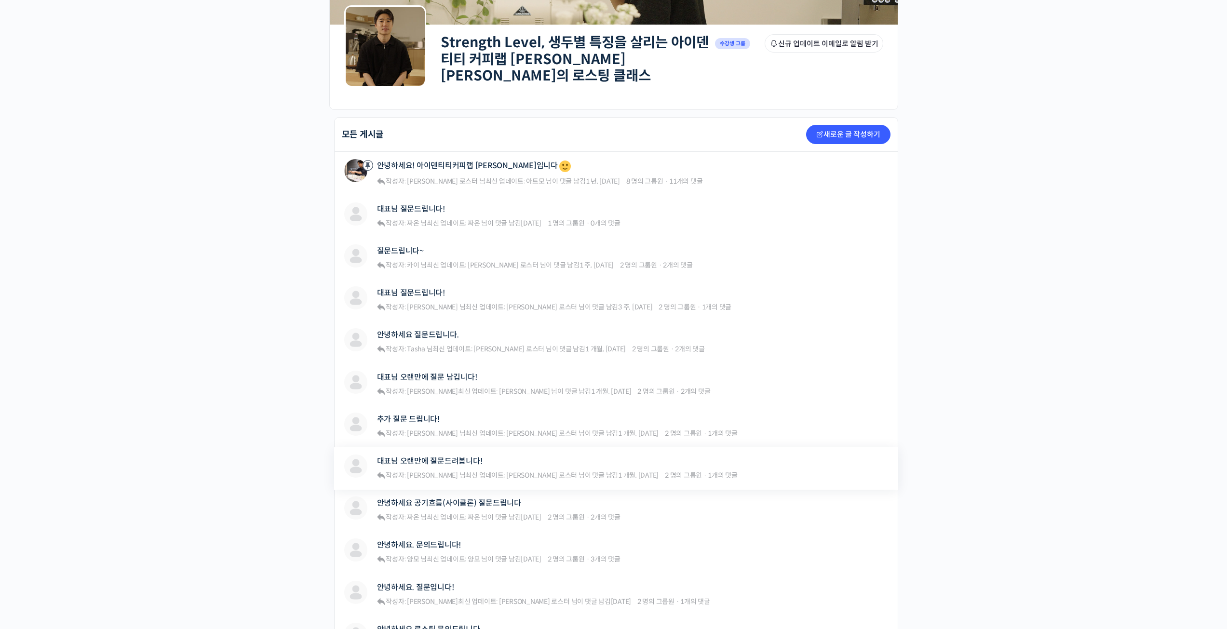
scroll to position [193, 0]
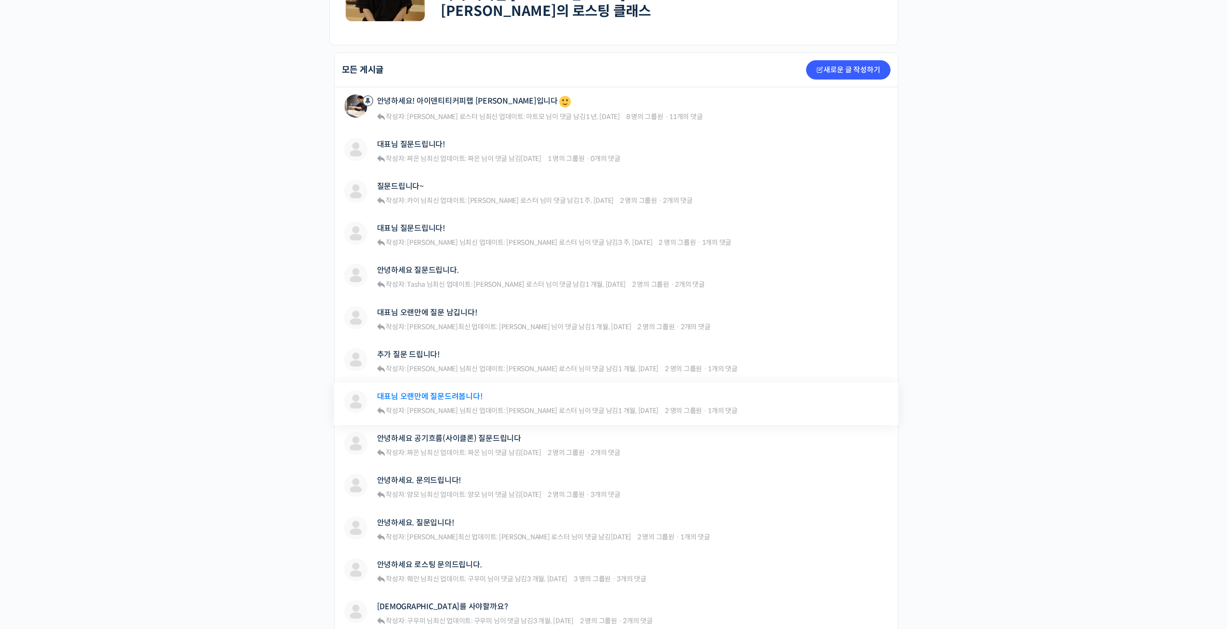
click at [429, 392] on link "대표님 오랜만에 질문드려봅니다!" at bounding box center [430, 396] width 106 height 9
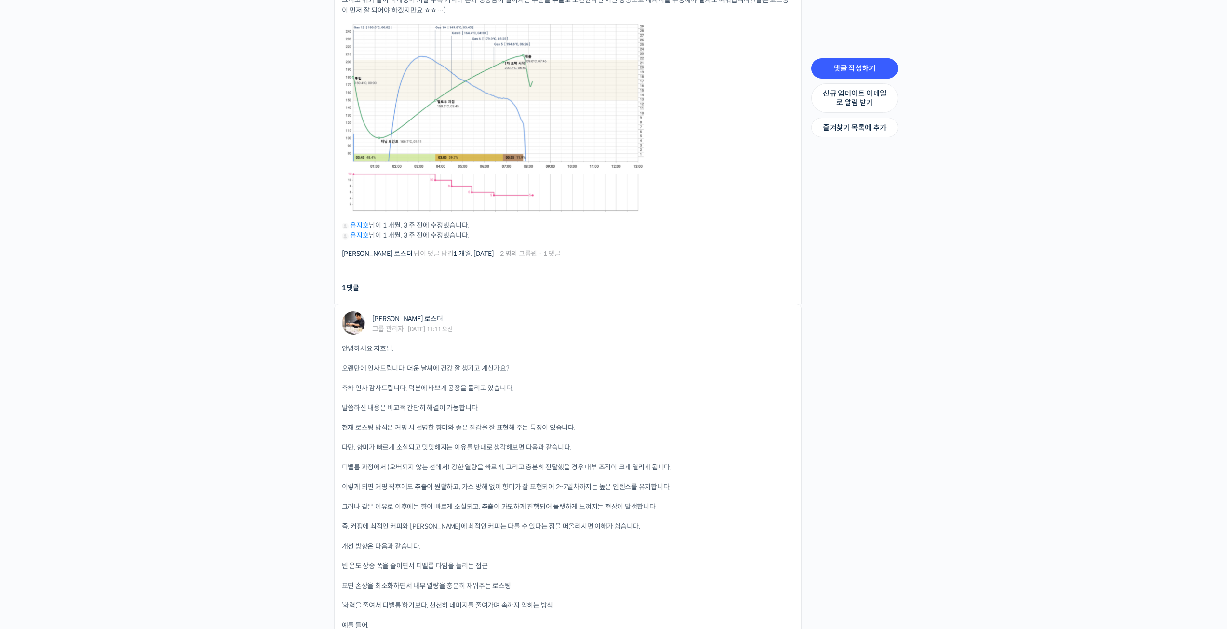
scroll to position [579, 0]
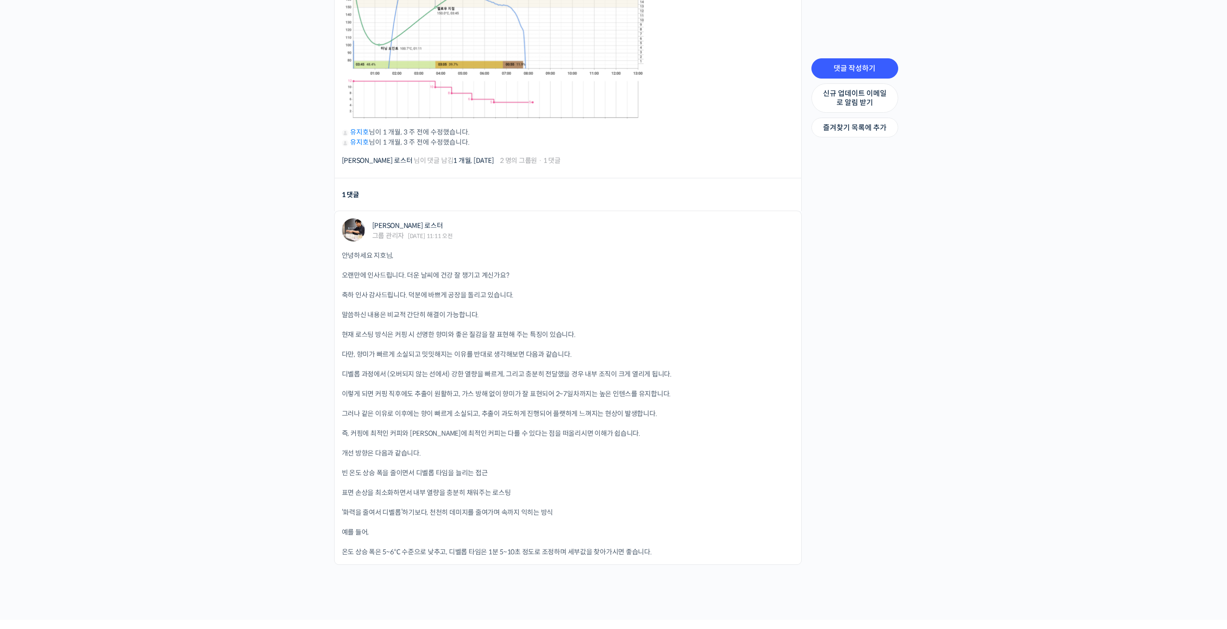
drag, startPoint x: 920, startPoint y: 416, endPoint x: 900, endPoint y: 420, distance: 19.8
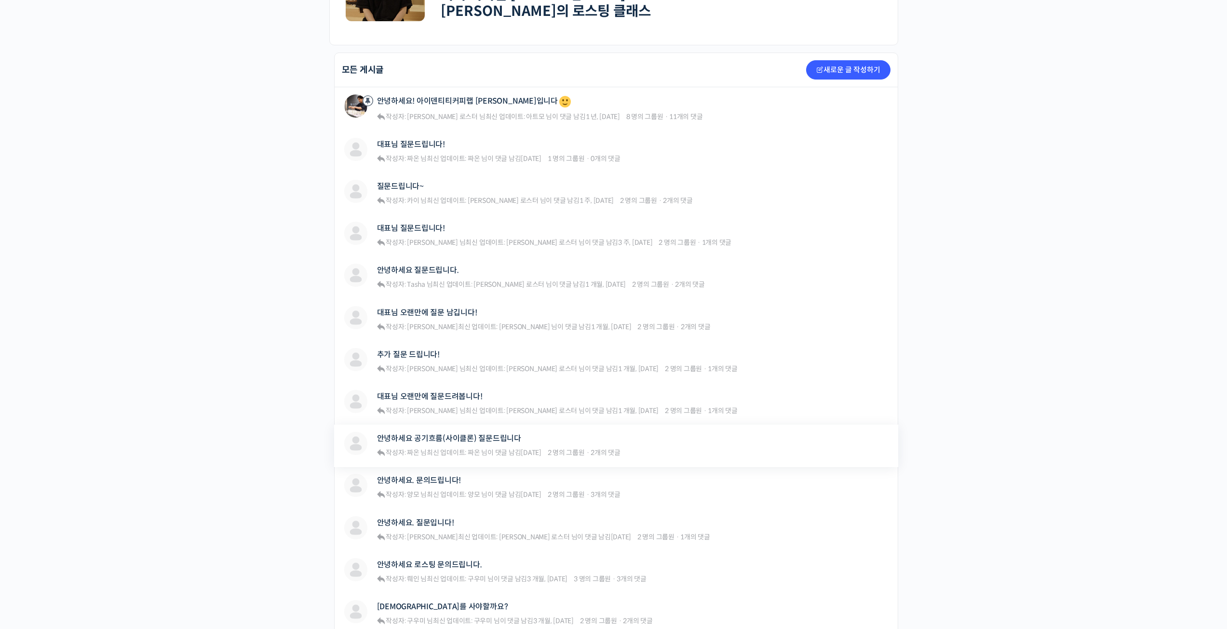
click at [467, 442] on div "안녕하세요 공기흐름(사이클론) 질문드립니다 작성자: 짜온 님  최신 업데이트: 짜온 님이 댓글 남김 3 개월 전 2 명의 그룹원 · 2개의 댓글" at bounding box center [499, 445] width 244 height 27
click at [467, 434] on link "안녕하세요 공기흐름(사이클론) 질문드립니다" at bounding box center [449, 438] width 144 height 9
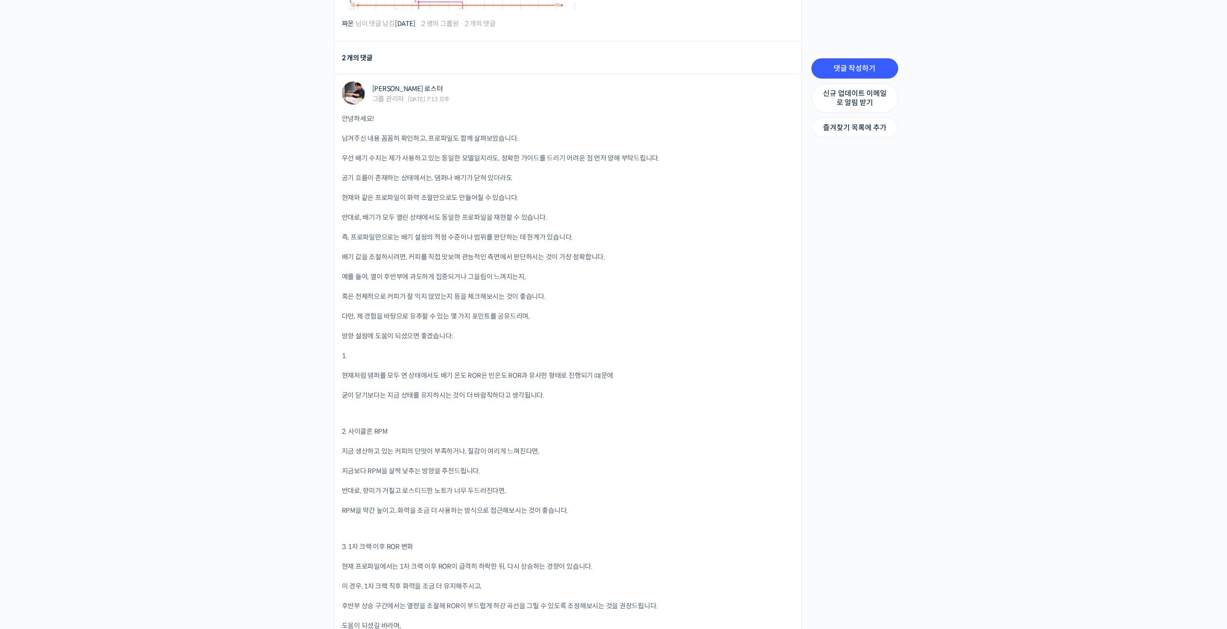
scroll to position [675, 0]
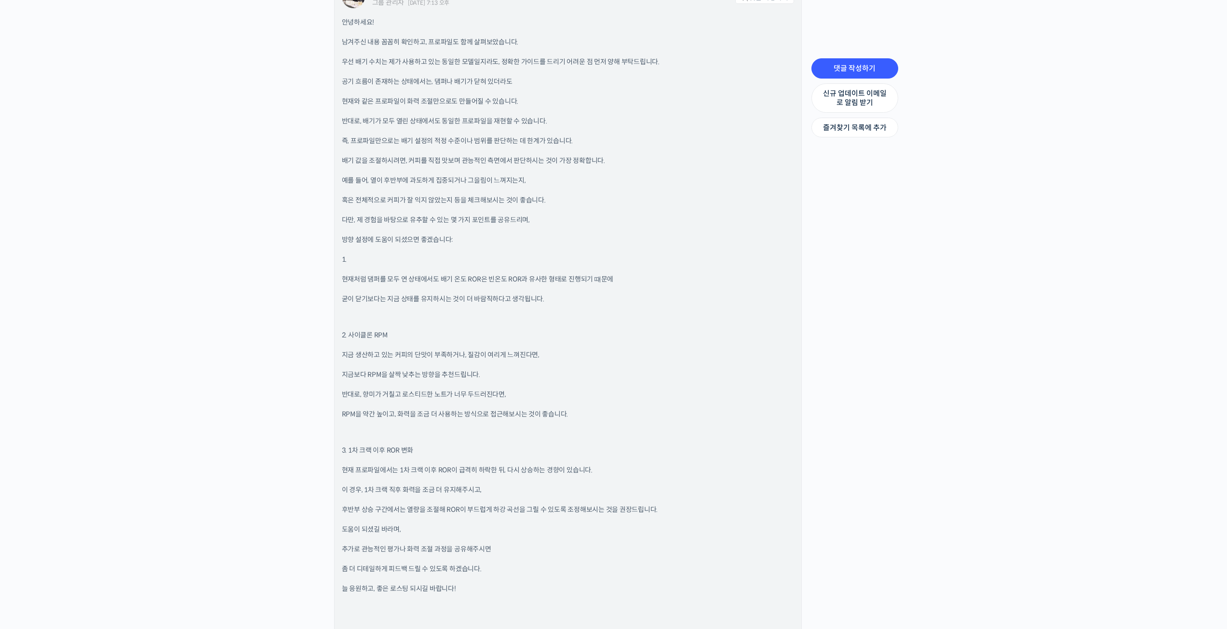
drag, startPoint x: 556, startPoint y: 206, endPoint x: 545, endPoint y: 220, distance: 17.8
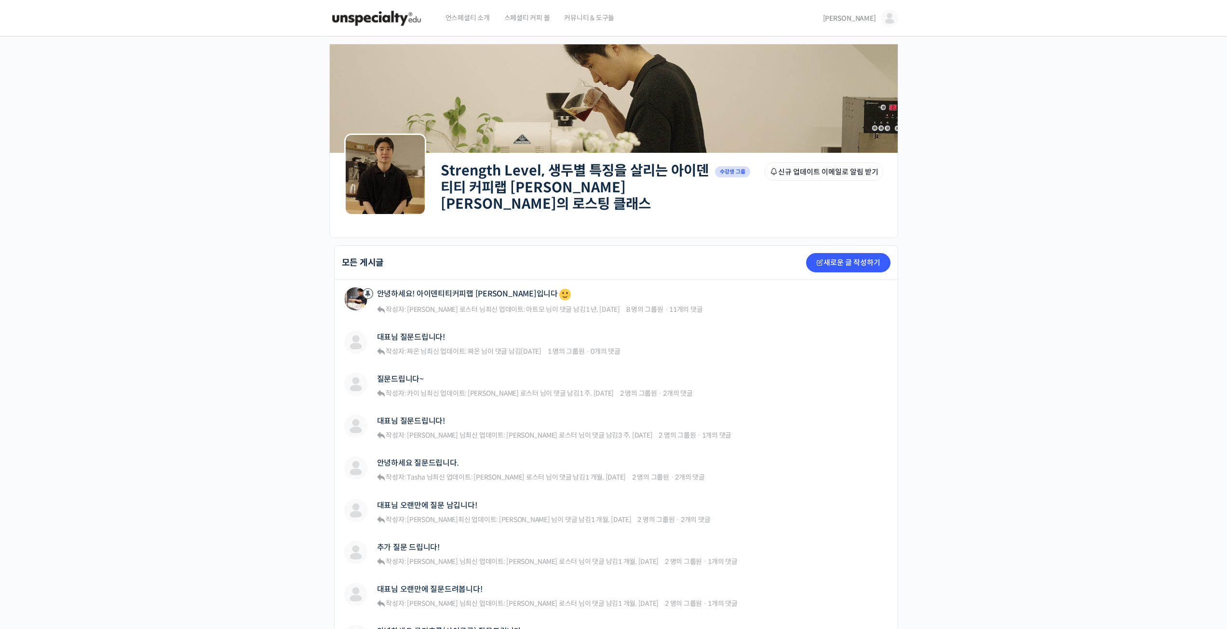
click at [480, 172] on link "Strength Level, 생두별 특징을 살리는 아이덴티티 커피랩 [PERSON_NAME] [PERSON_NAME]의 로스팅 클래스" at bounding box center [575, 187] width 268 height 51
click at [866, 20] on span "[PERSON_NAME]" at bounding box center [849, 18] width 53 height 9
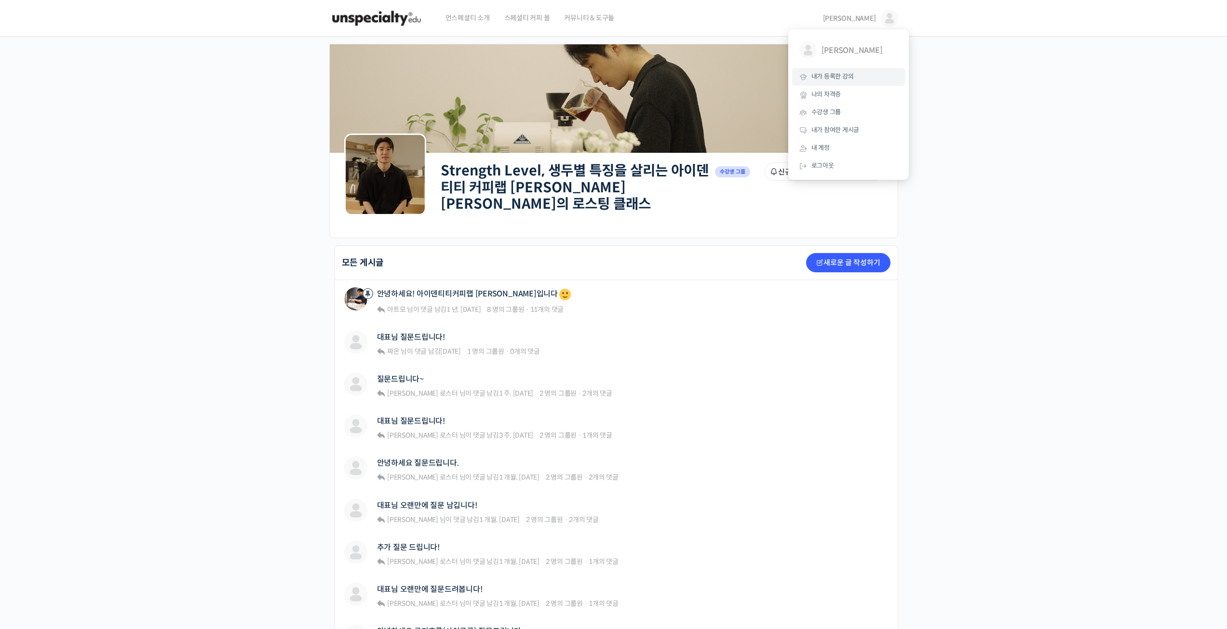
click at [835, 72] on span "내가 등록한 강의" at bounding box center [833, 76] width 42 height 8
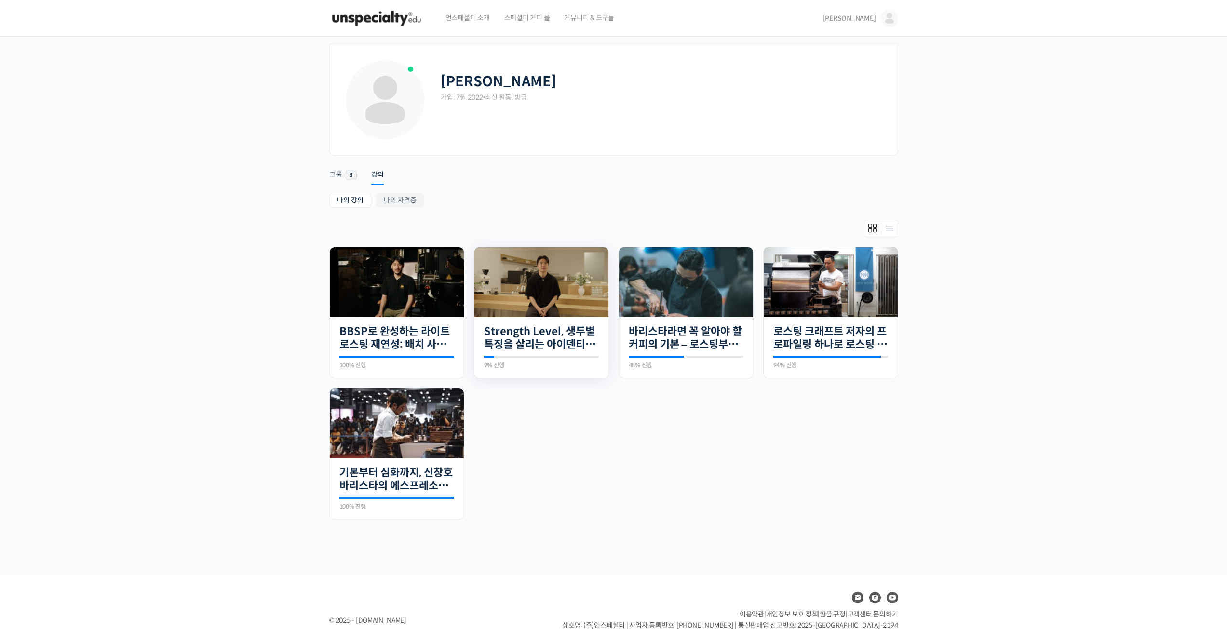
click at [544, 277] on img at bounding box center [542, 282] width 134 height 70
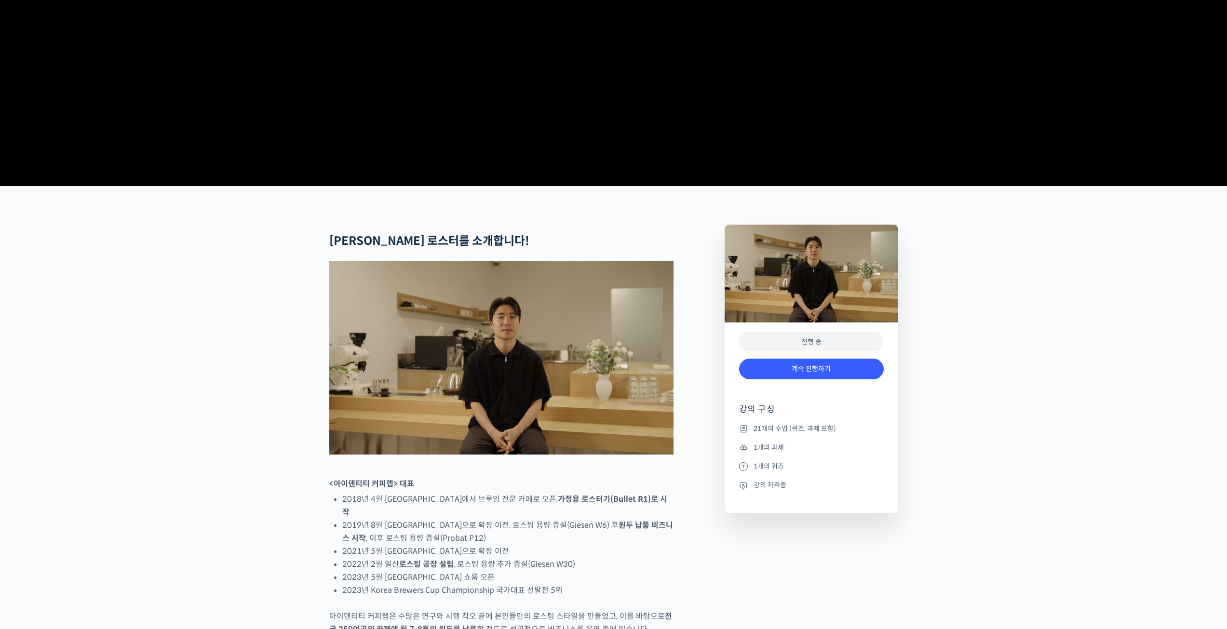
scroll to position [193, 0]
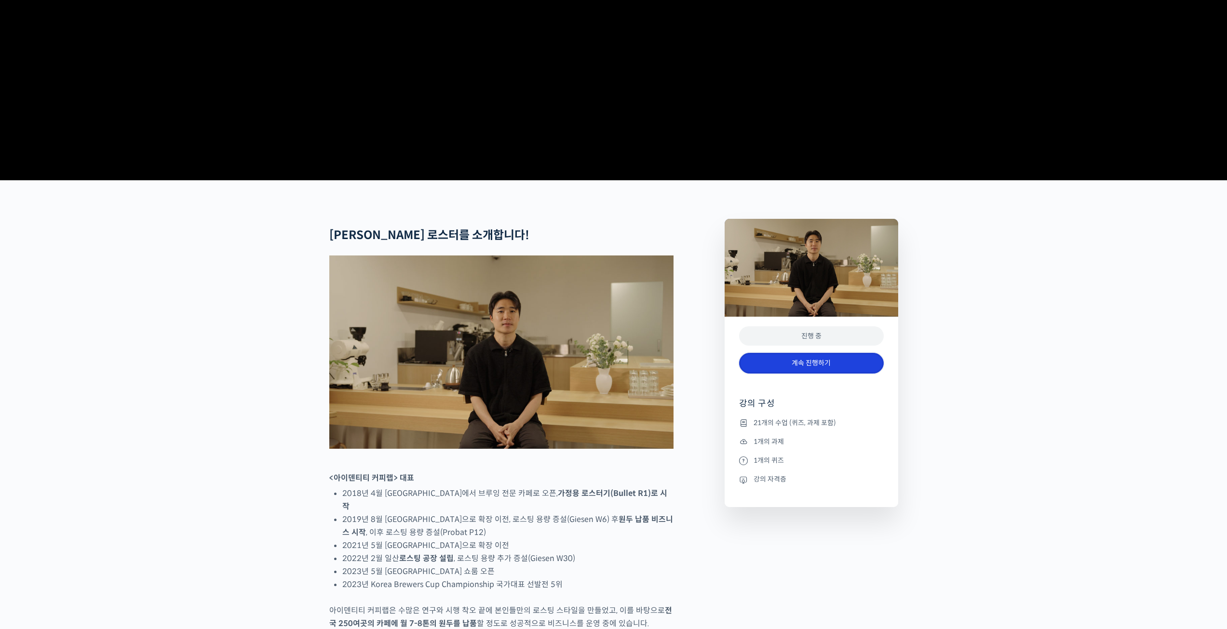
click at [769, 374] on link "계속 진행하기" at bounding box center [811, 363] width 145 height 21
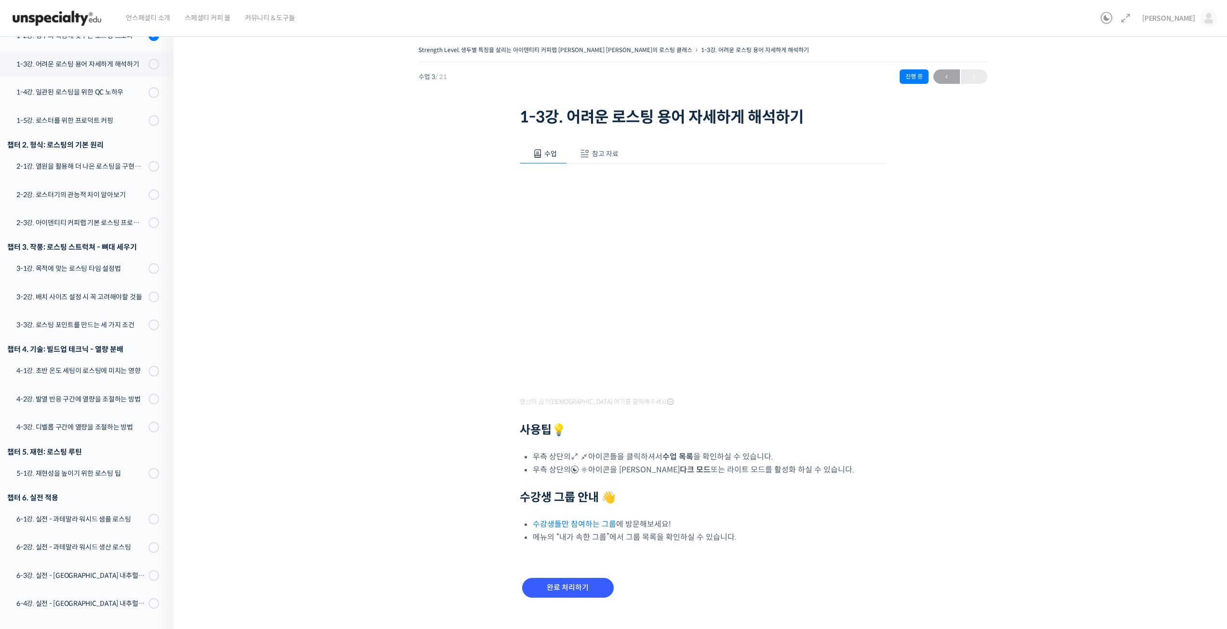
scroll to position [210, 0]
click at [590, 591] on input "완료 처리하기" at bounding box center [568, 588] width 92 height 20
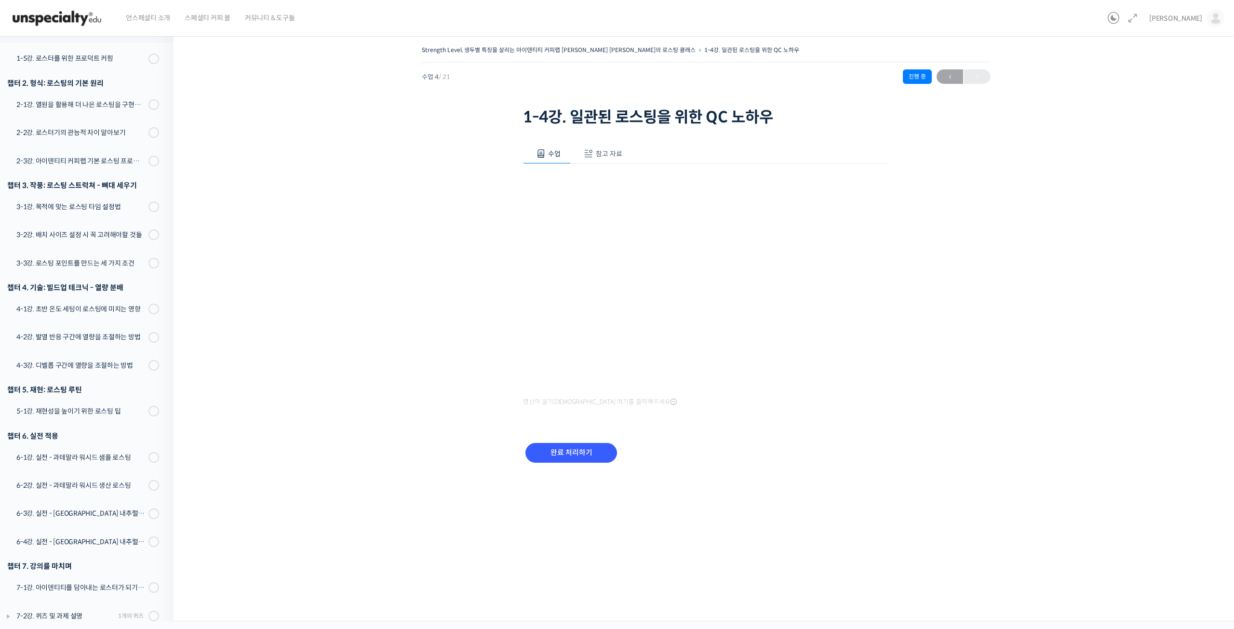
scroll to position [211, 0]
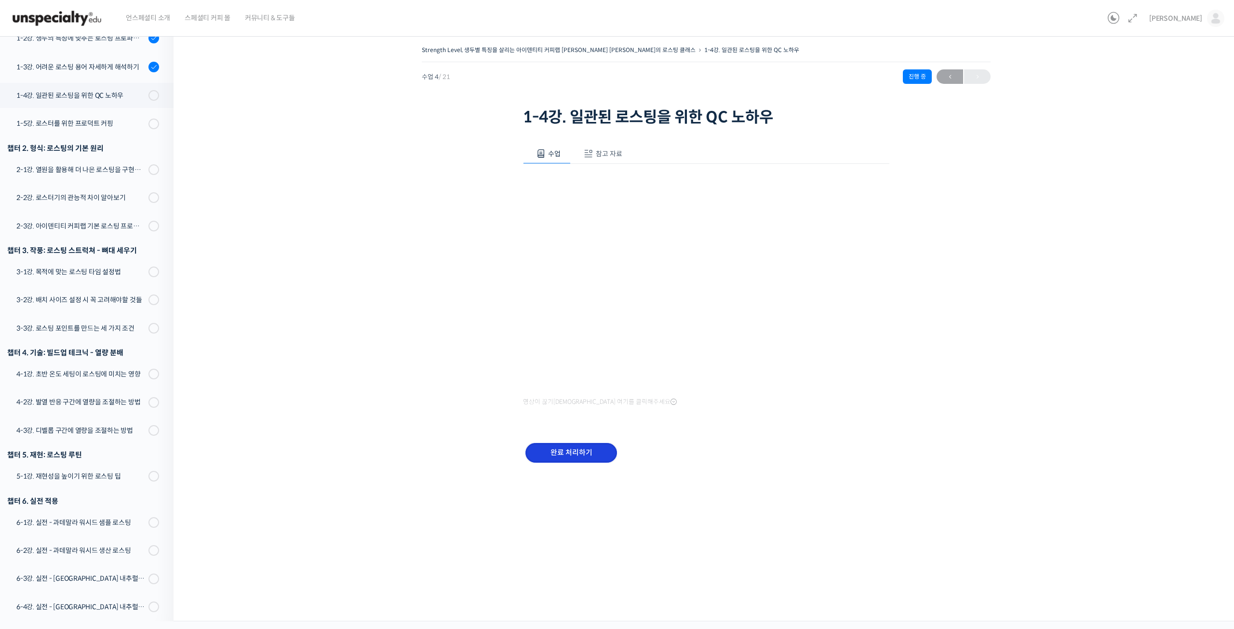
click at [559, 457] on input "완료 처리하기" at bounding box center [572, 453] width 92 height 20
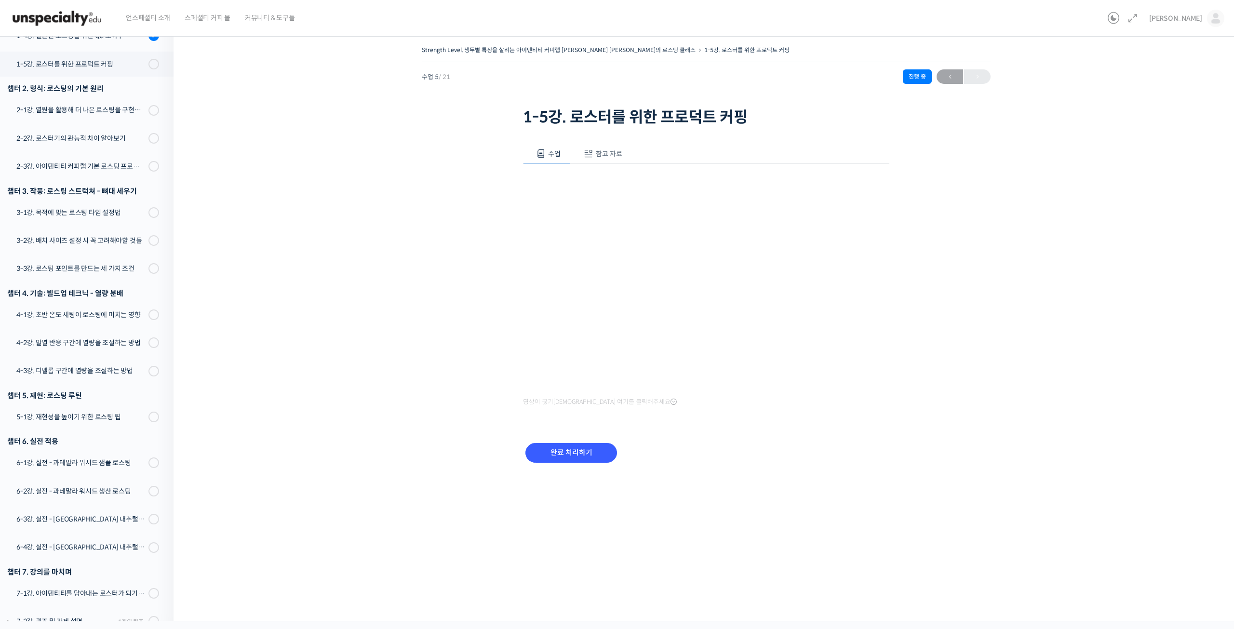
scroll to position [212, 0]
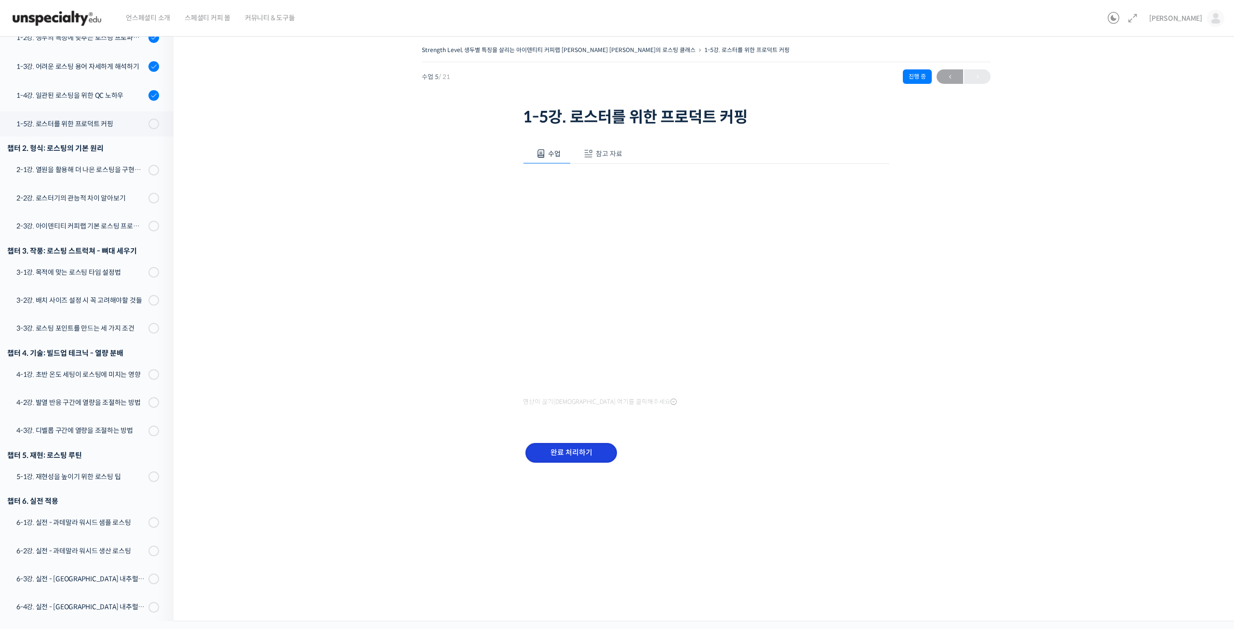
click at [563, 458] on input "완료 처리하기" at bounding box center [572, 453] width 92 height 20
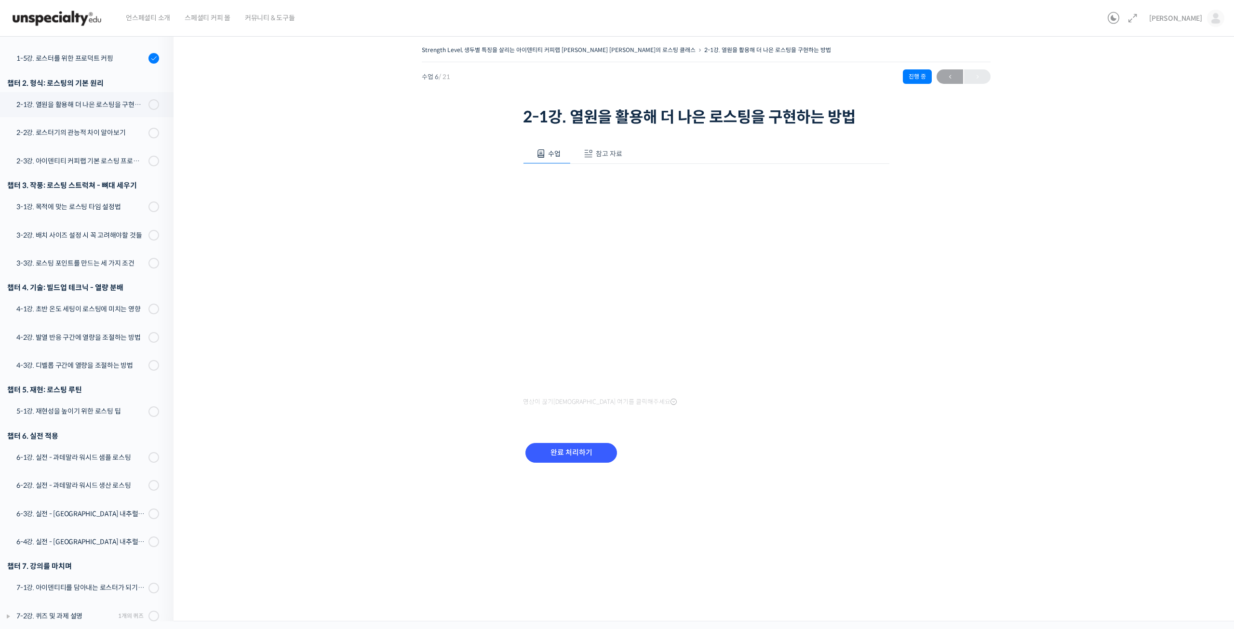
scroll to position [213, 0]
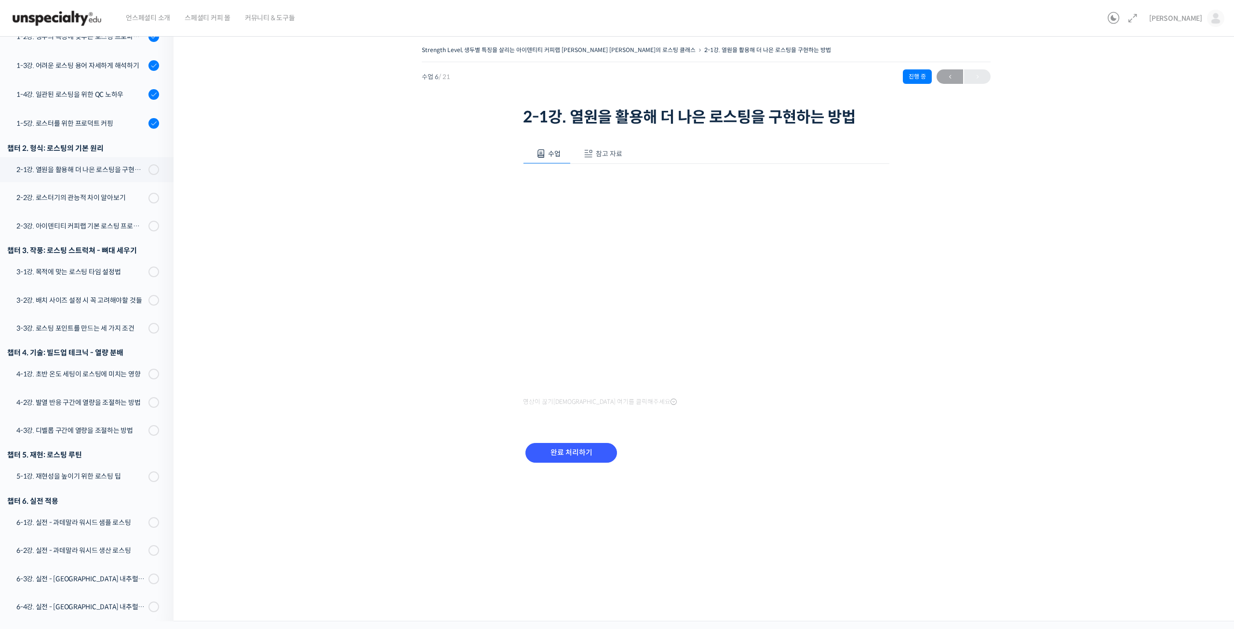
click at [306, 185] on div "Strength Level, 생두별 특징을 살리는 아이덴티티 커피랩 [PERSON_NAME] [PERSON_NAME]의 로스팅 클래스 2-1강…" at bounding box center [706, 265] width 969 height 445
click at [588, 456] on input "완료 처리하기" at bounding box center [572, 453] width 92 height 20
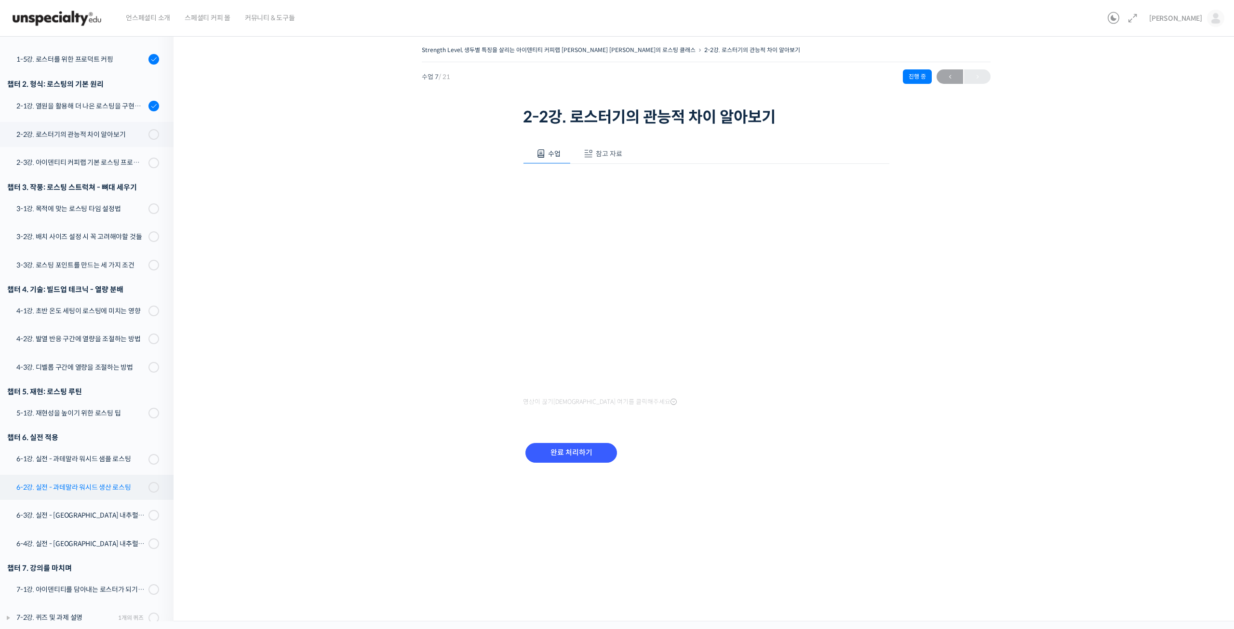
scroll to position [279, 0]
click at [596, 456] on input "완료 처리하기" at bounding box center [572, 453] width 92 height 20
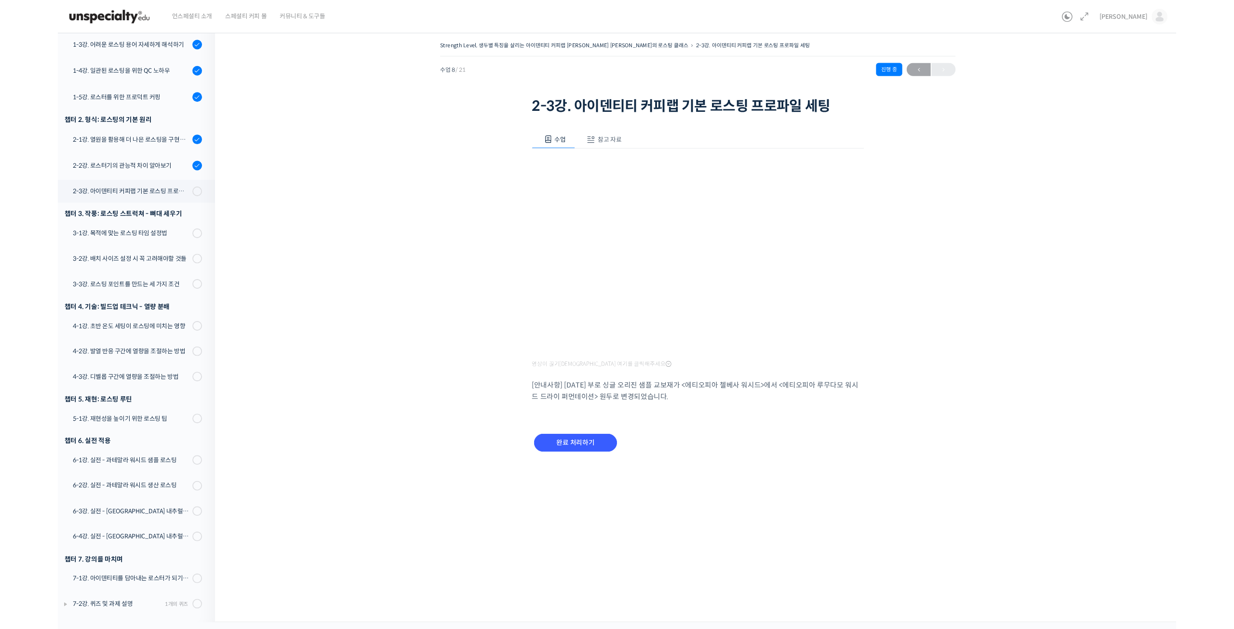
scroll to position [214, 0]
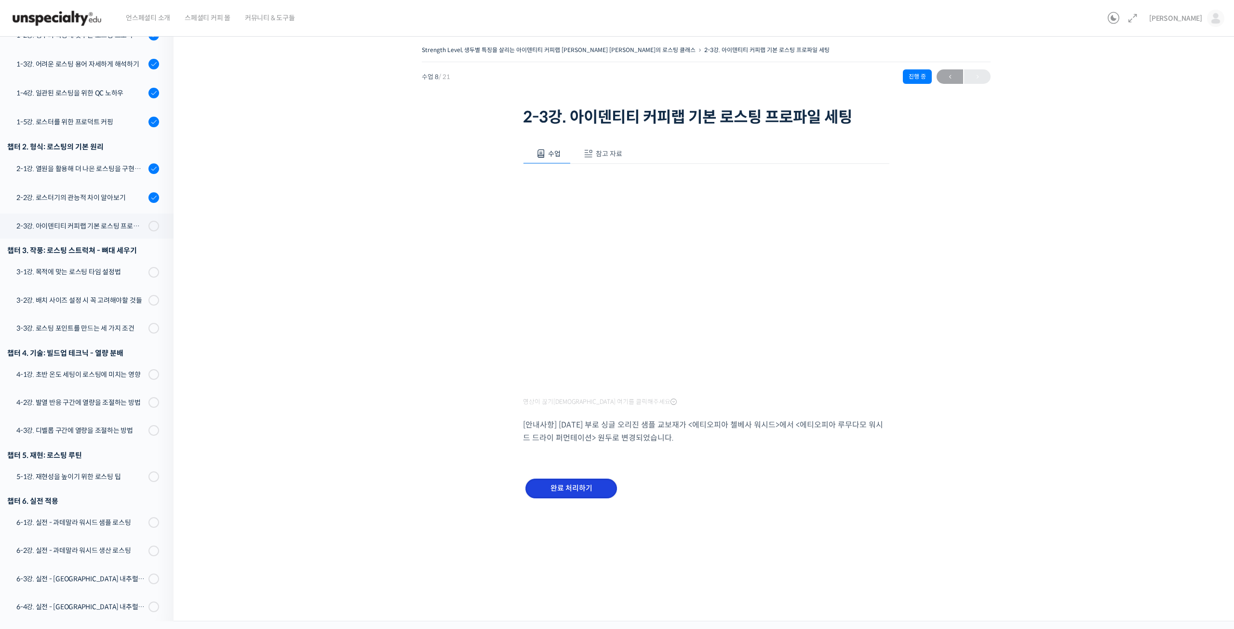
click at [591, 485] on input "완료 처리하기" at bounding box center [572, 489] width 92 height 20
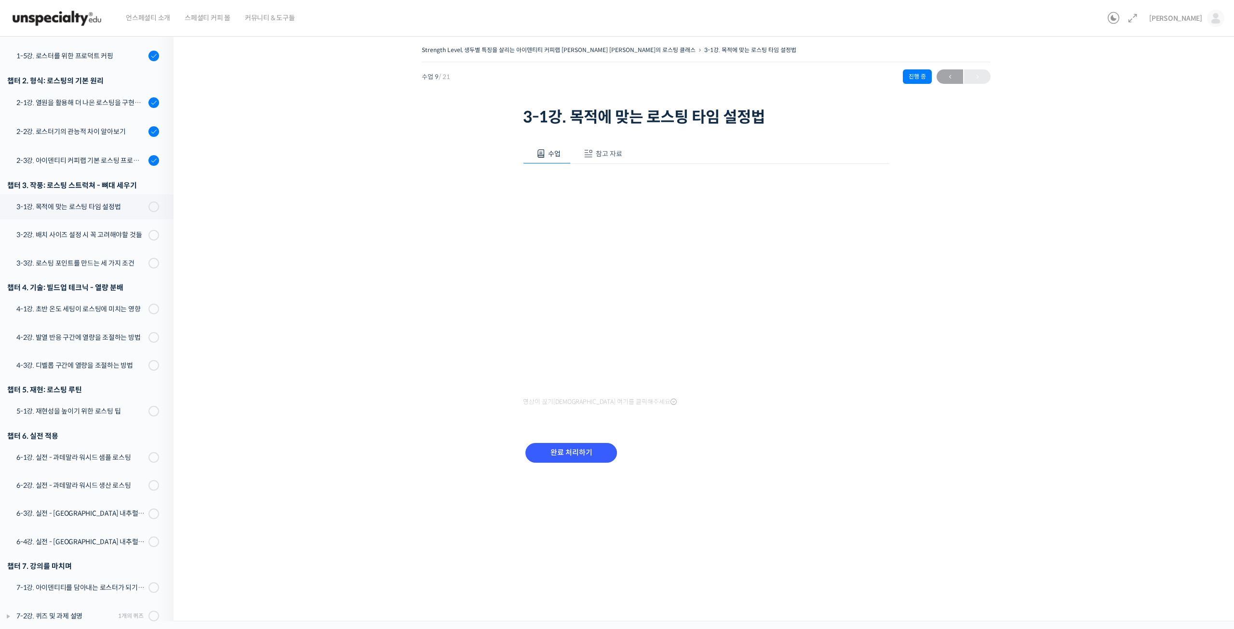
scroll to position [215, 0]
